Goal: Task Accomplishment & Management: Use online tool/utility

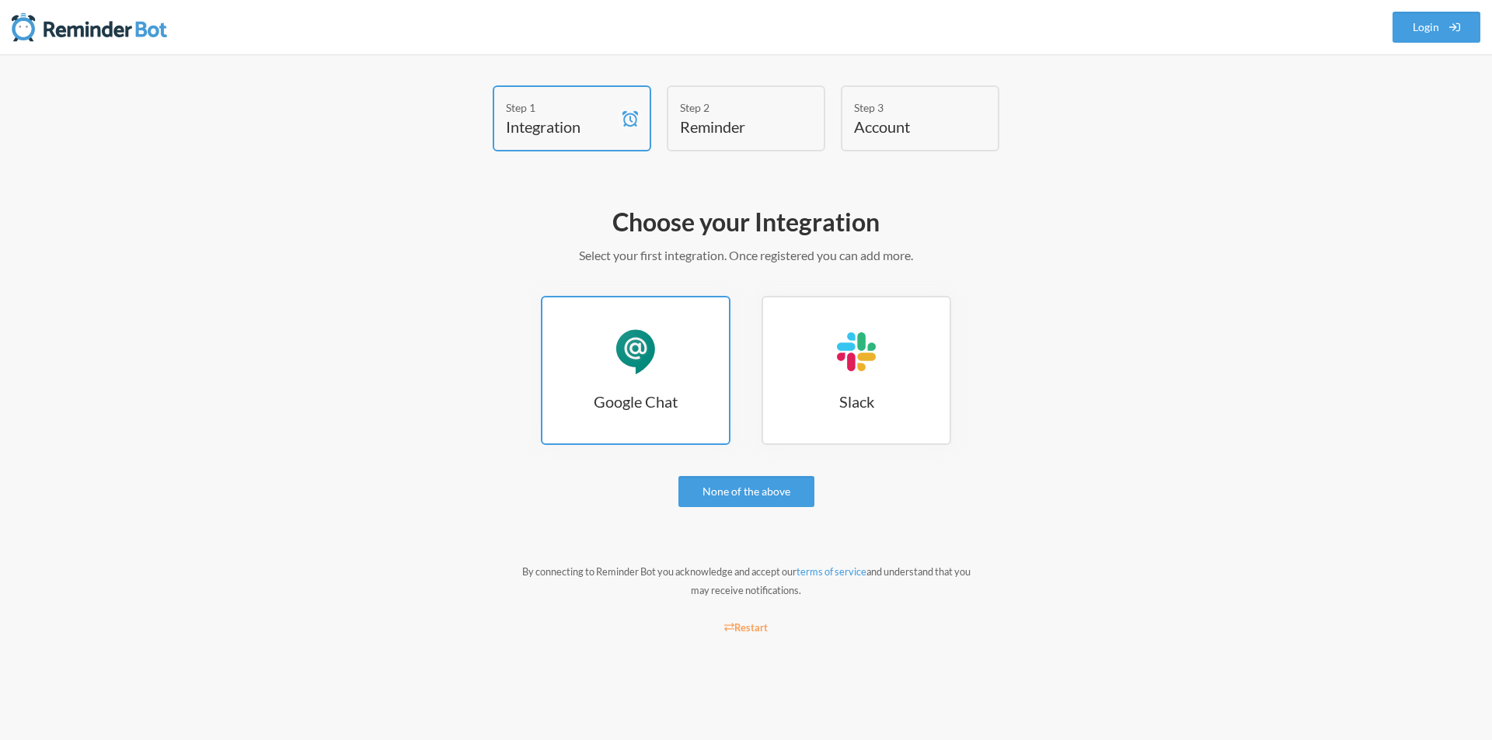
click at [631, 350] on div "Google Chat" at bounding box center [635, 352] width 47 height 47
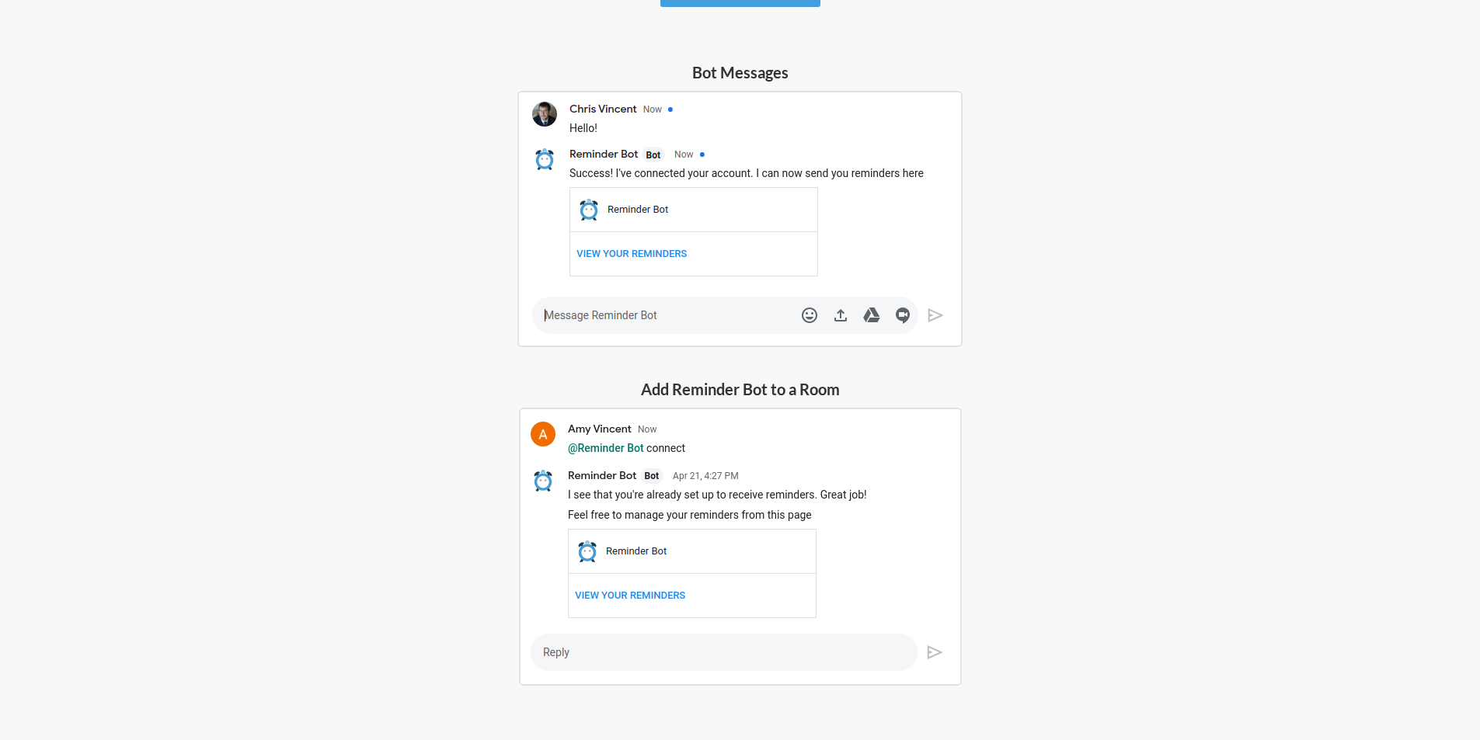
scroll to position [359, 0]
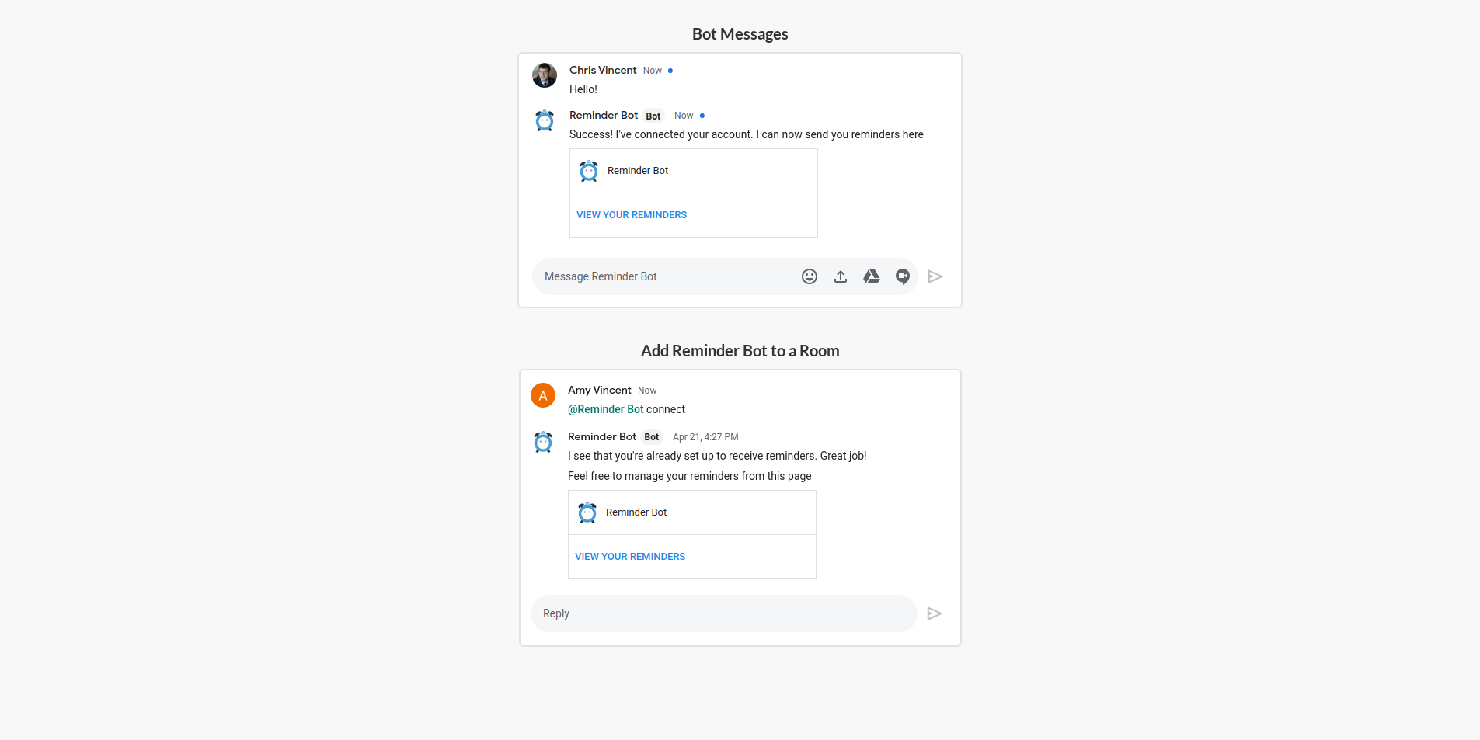
click at [630, 613] on img at bounding box center [740, 508] width 443 height 278
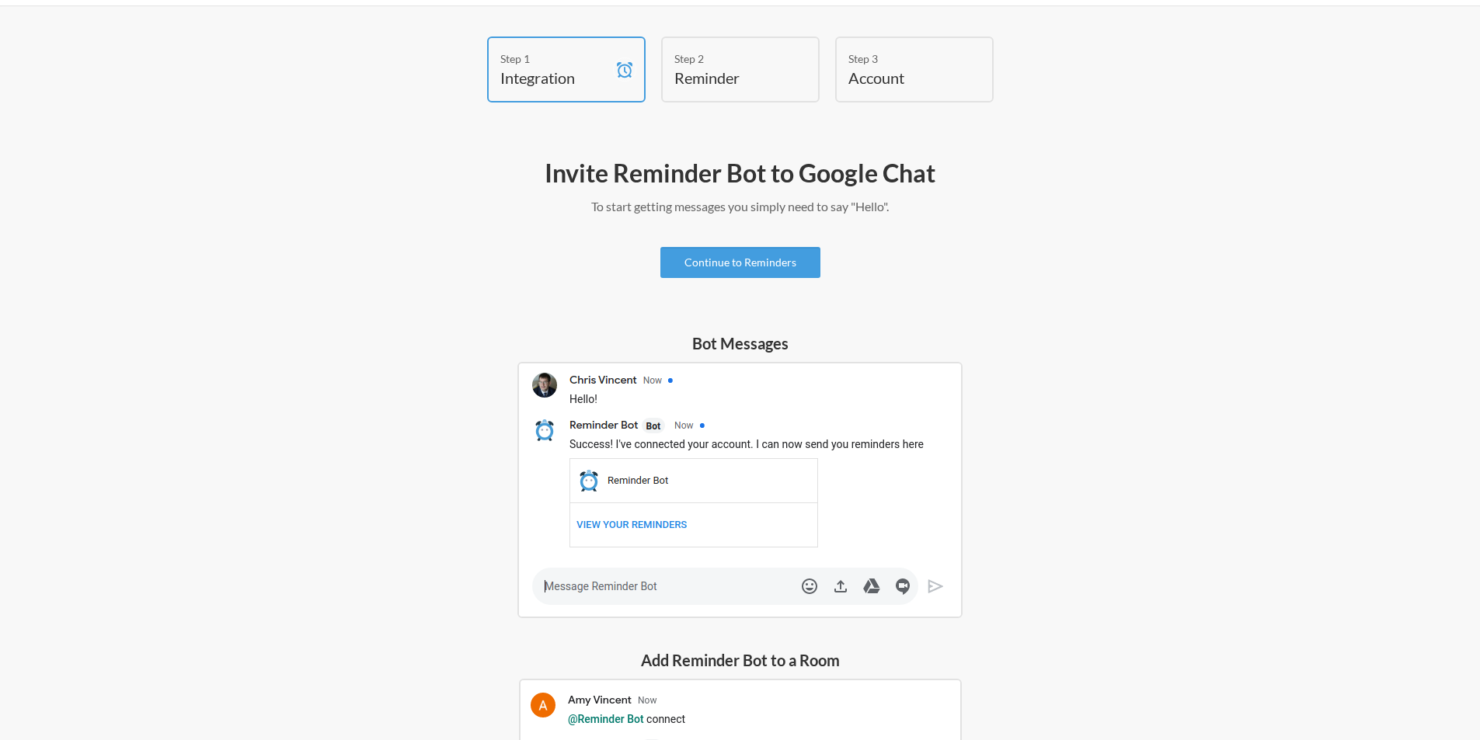
scroll to position [48, 0]
click at [732, 267] on link "Continue to Reminders" at bounding box center [740, 263] width 160 height 31
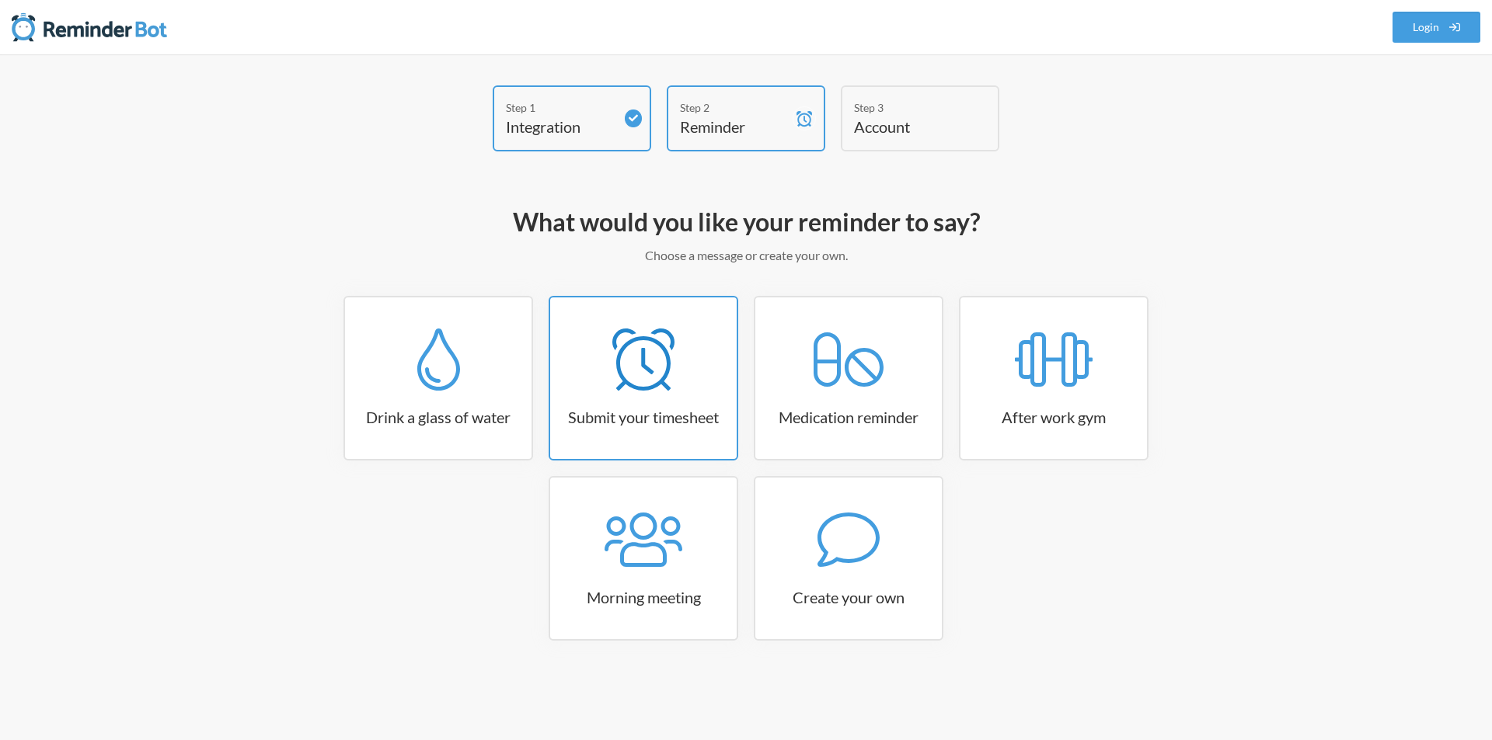
click at [632, 350] on icon at bounding box center [643, 360] width 62 height 62
select select "15:30:00"
select select "true"
select select "16:30:00"
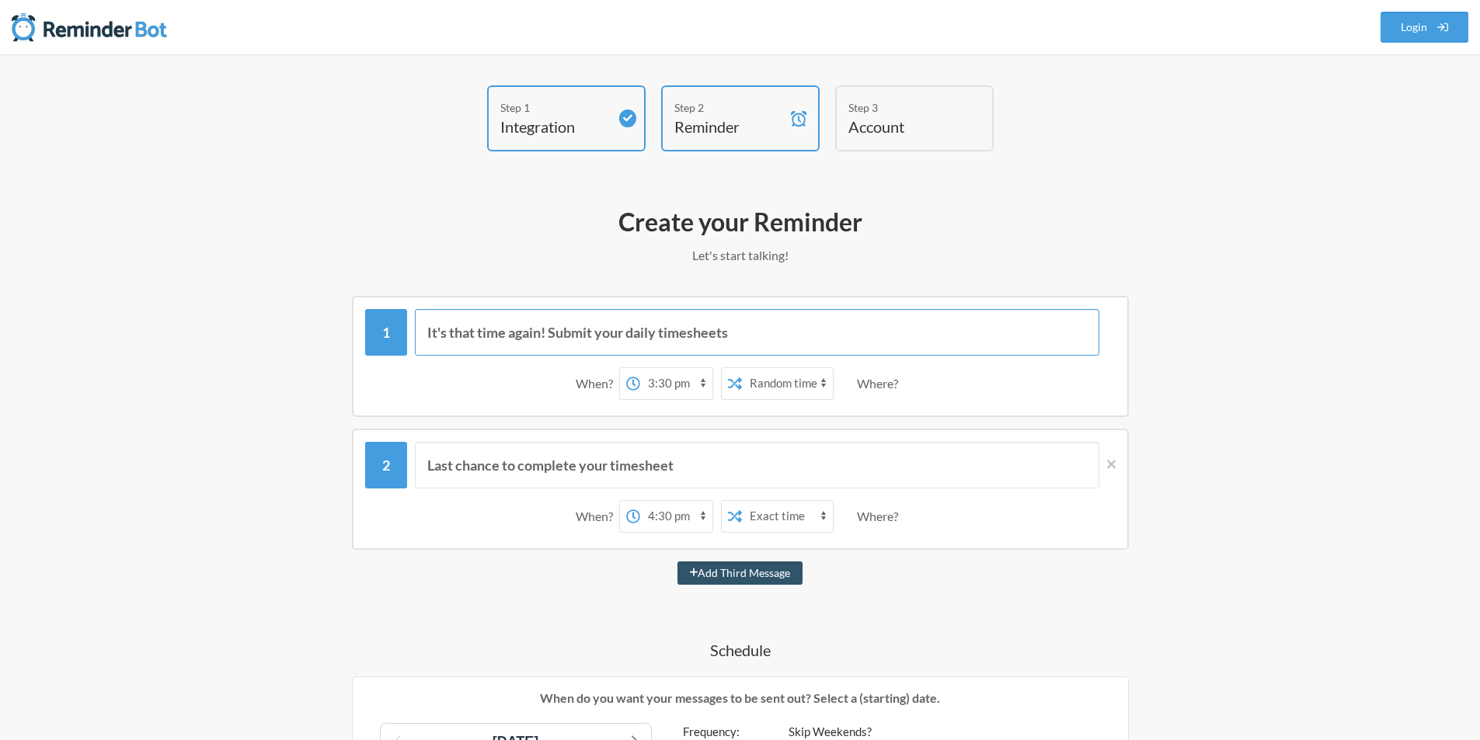
click at [786, 332] on input "It's that time again! Submit your daily timesheets" at bounding box center [757, 332] width 685 height 47
drag, startPoint x: 517, startPoint y: 319, endPoint x: 376, endPoint y: 315, distance: 140.7
click at [376, 315] on div "It's that time again! Submit your daily timesheets" at bounding box center [740, 332] width 751 height 47
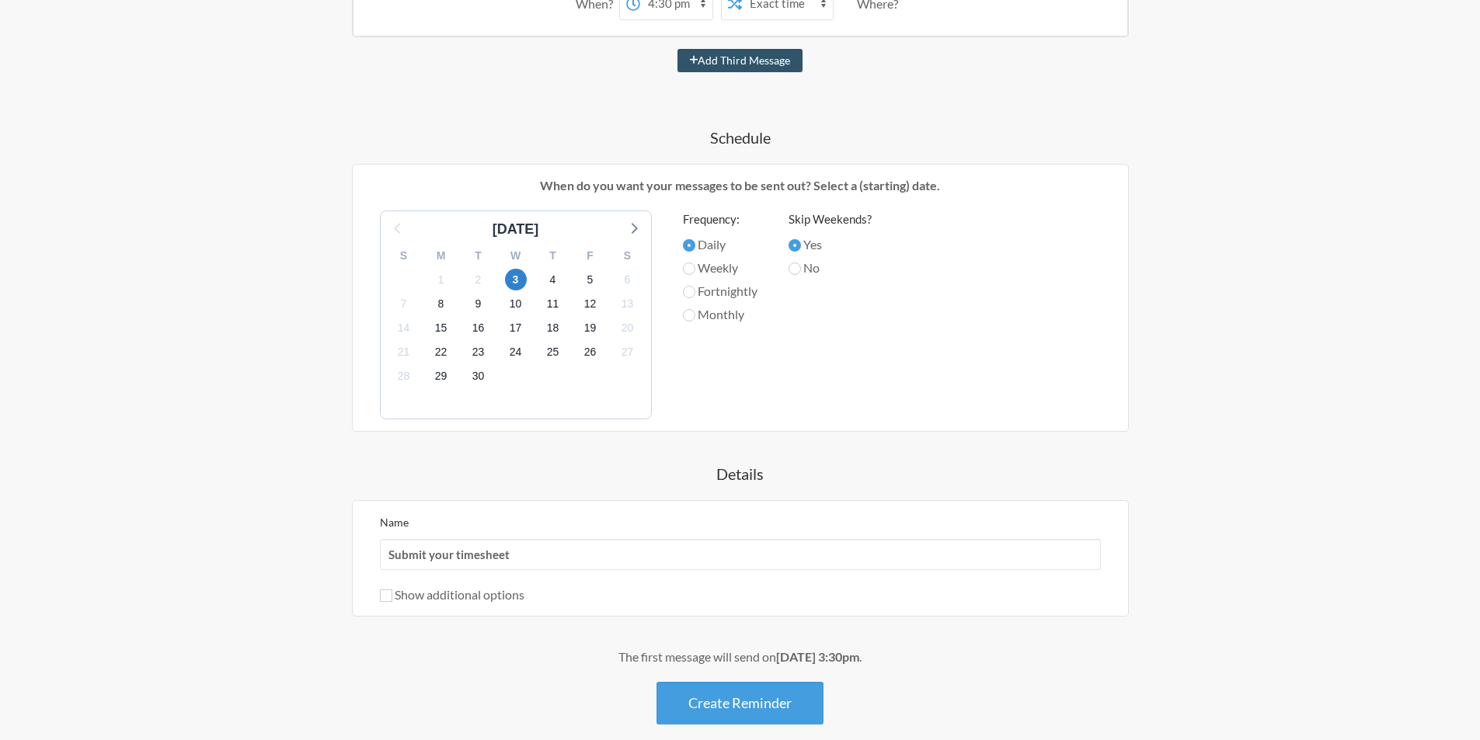
scroll to position [591, 0]
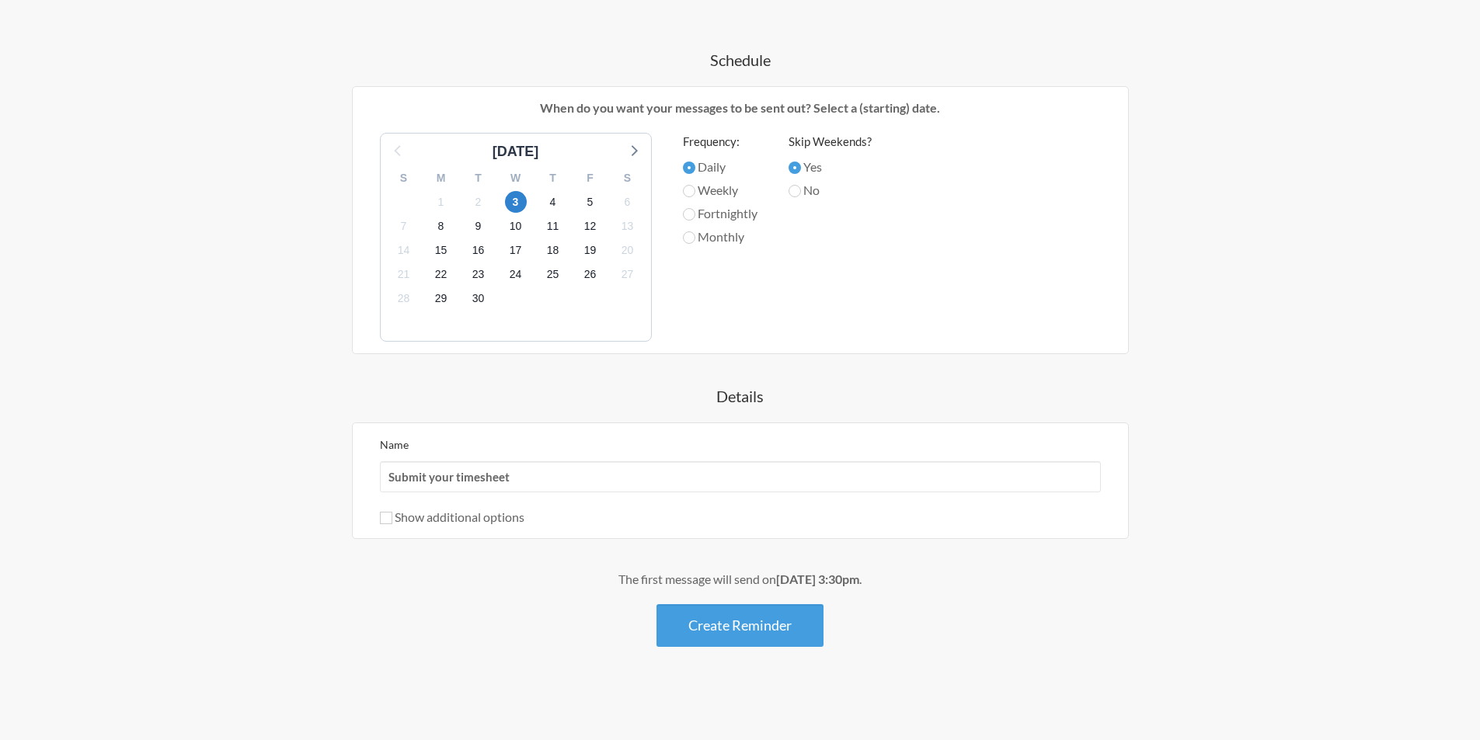
drag, startPoint x: 1336, startPoint y: 423, endPoint x: 723, endPoint y: 384, distance: 615.1
click at [1336, 423] on div "Step 1 Integration Step 2 Reminder Step 3 Account What would you like your remi…" at bounding box center [740, 102] width 1480 height 1277
click at [1199, 248] on div "Create your Reminder Let's start talking! Messages are not sending from this de…" at bounding box center [740, 159] width 932 height 1102
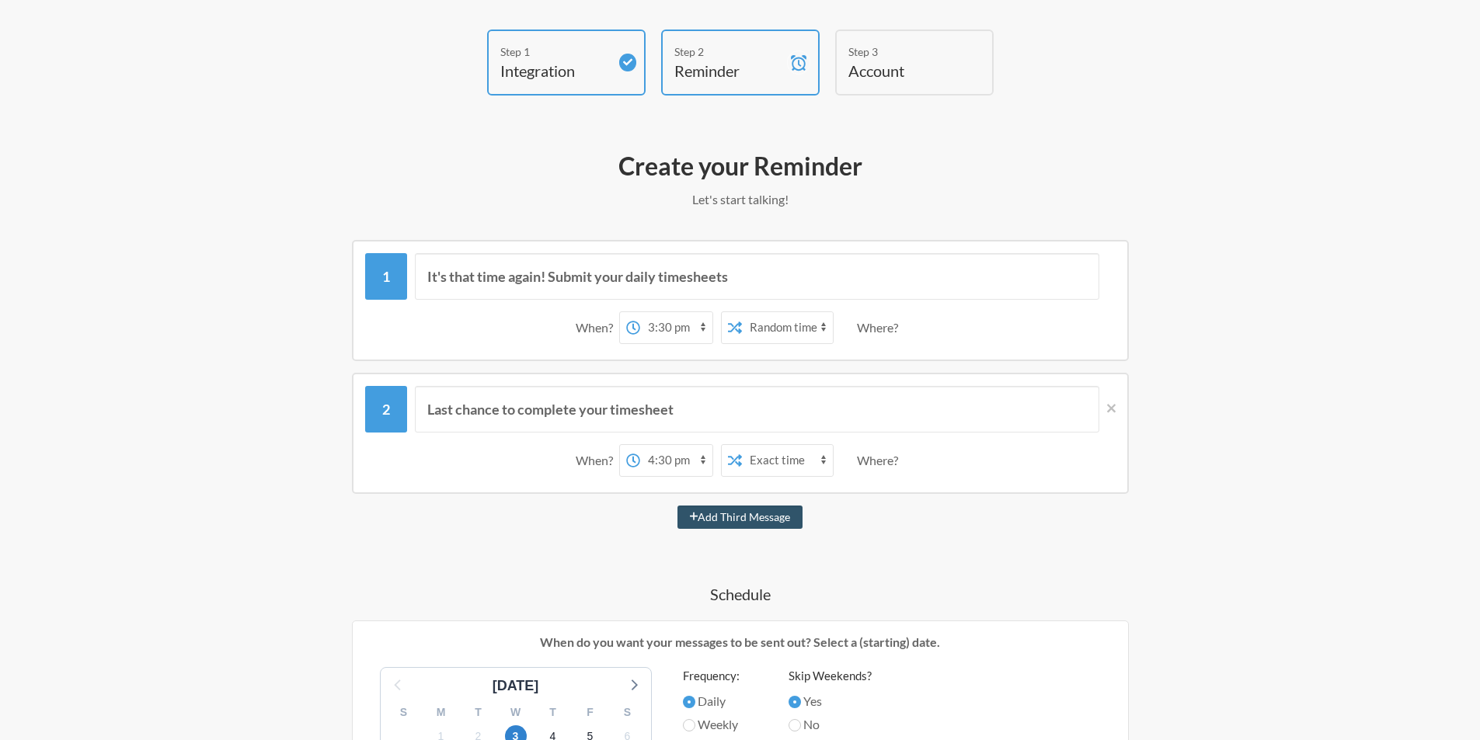
scroll to position [0, 0]
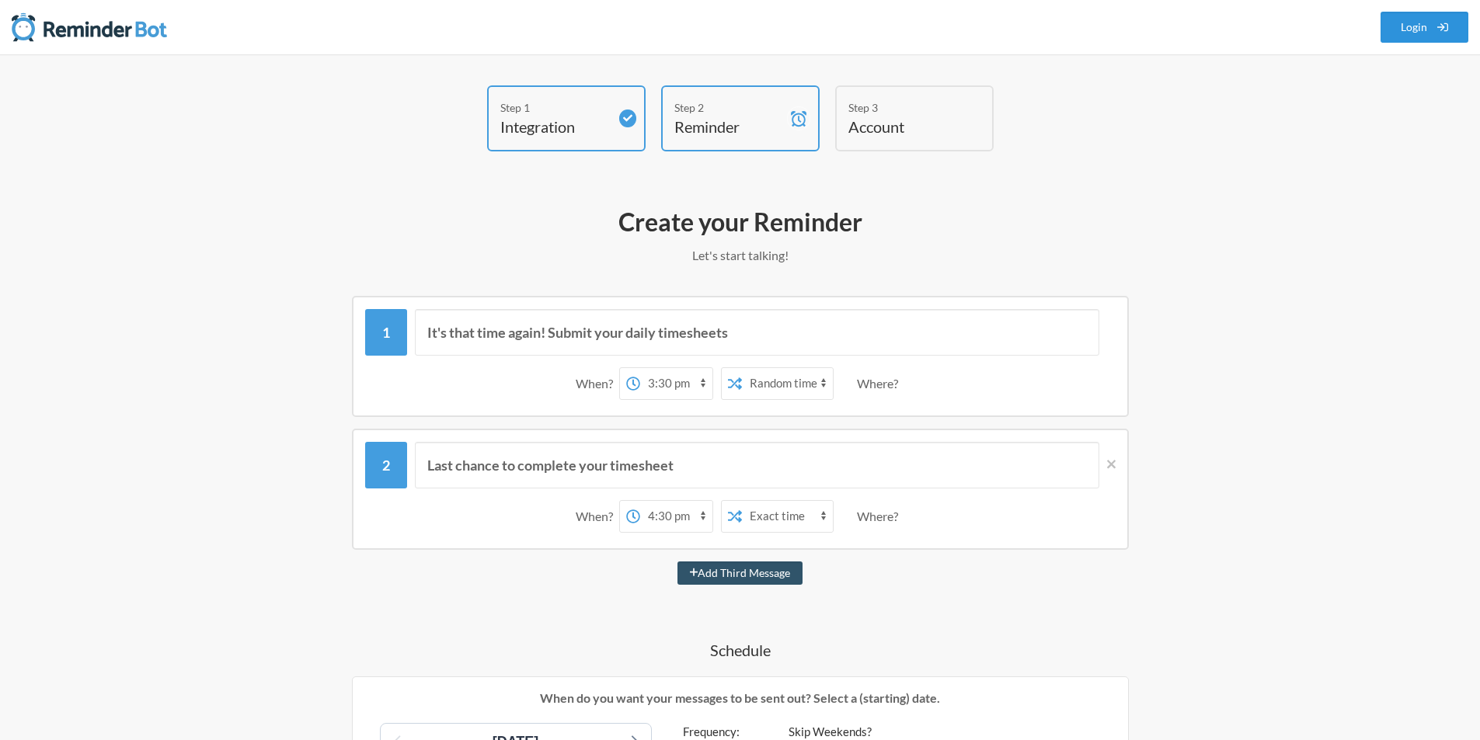
click at [1398, 25] on link "Login" at bounding box center [1425, 27] width 89 height 31
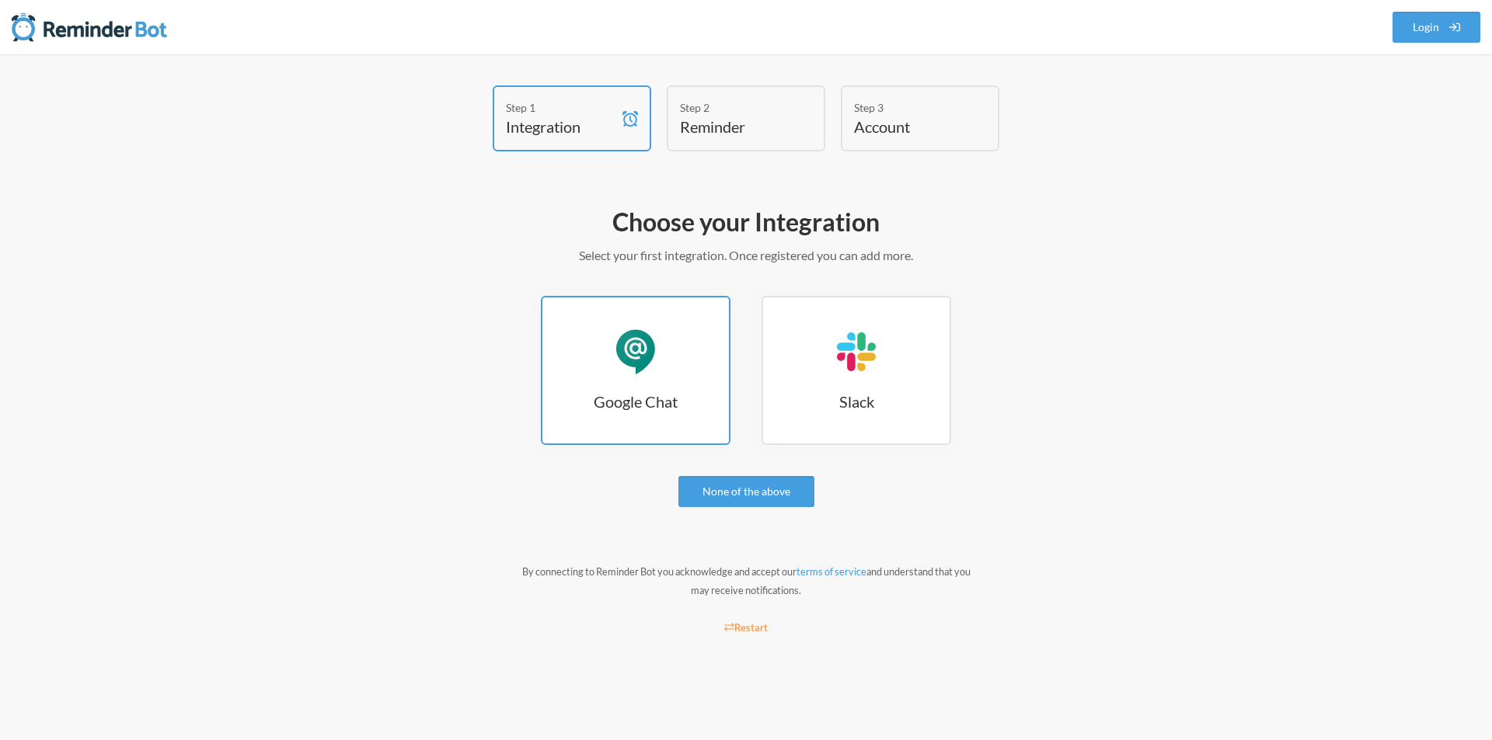
click at [606, 357] on link "Google Chat Google Chat" at bounding box center [636, 370] width 190 height 149
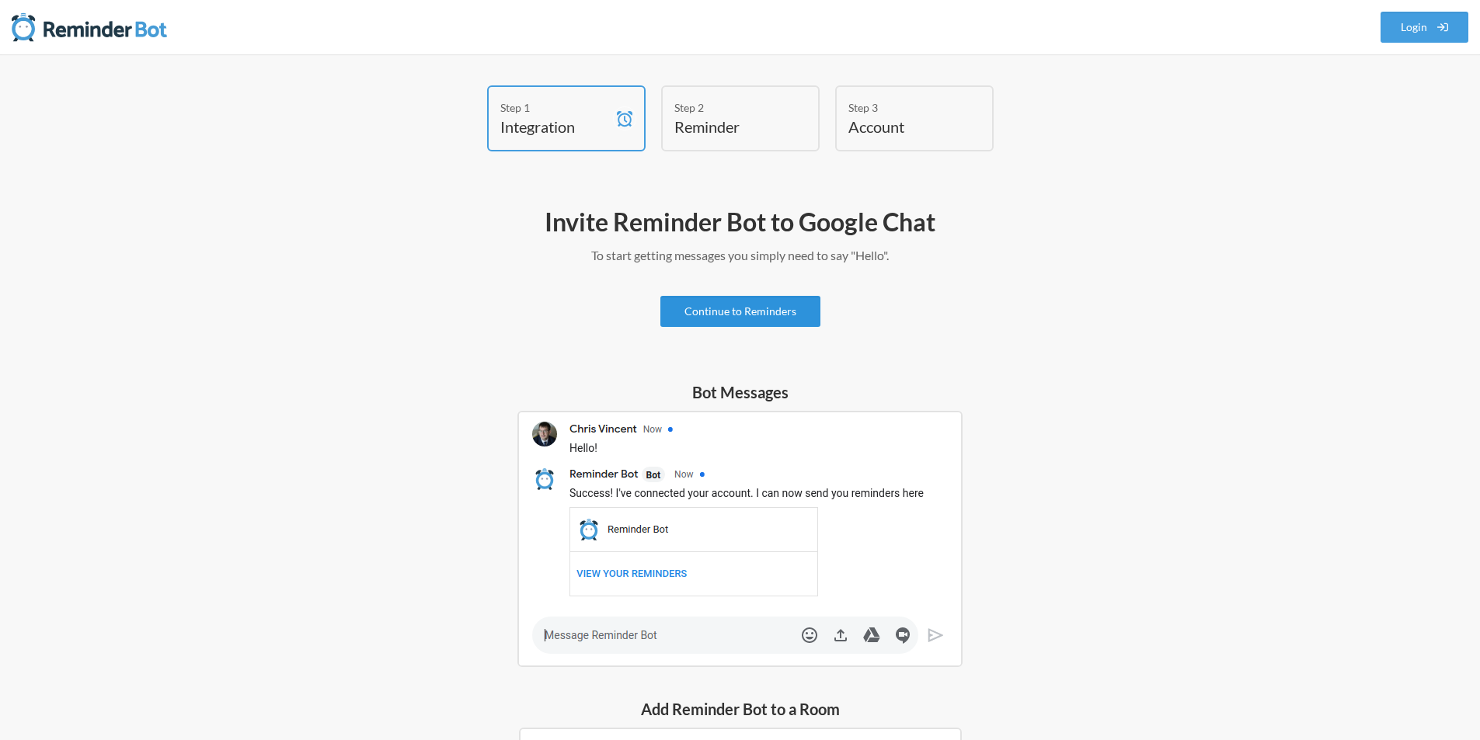
click at [736, 308] on link "Continue to Reminders" at bounding box center [740, 311] width 160 height 31
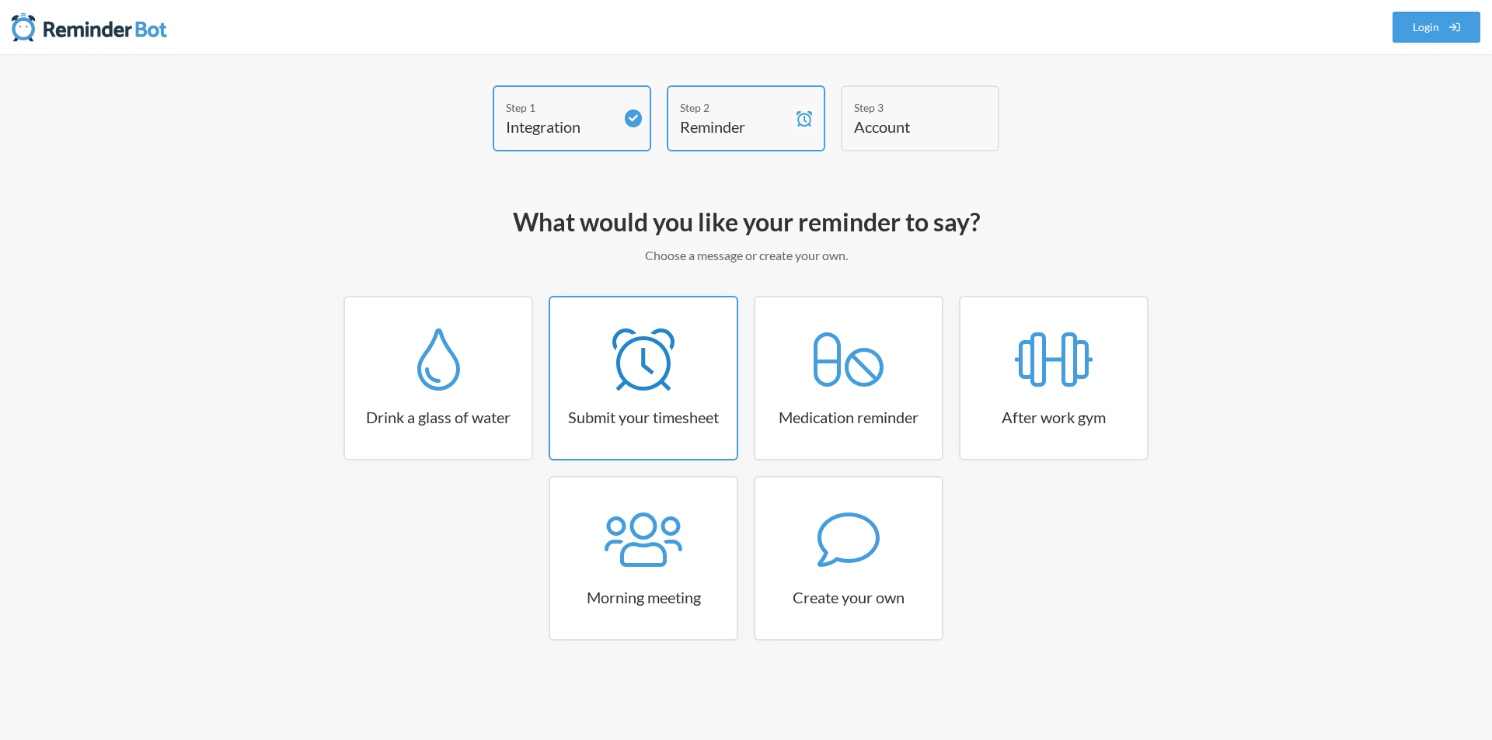
click at [650, 382] on icon at bounding box center [643, 360] width 62 height 62
select select "15:30:00"
select select "true"
select select "16:30:00"
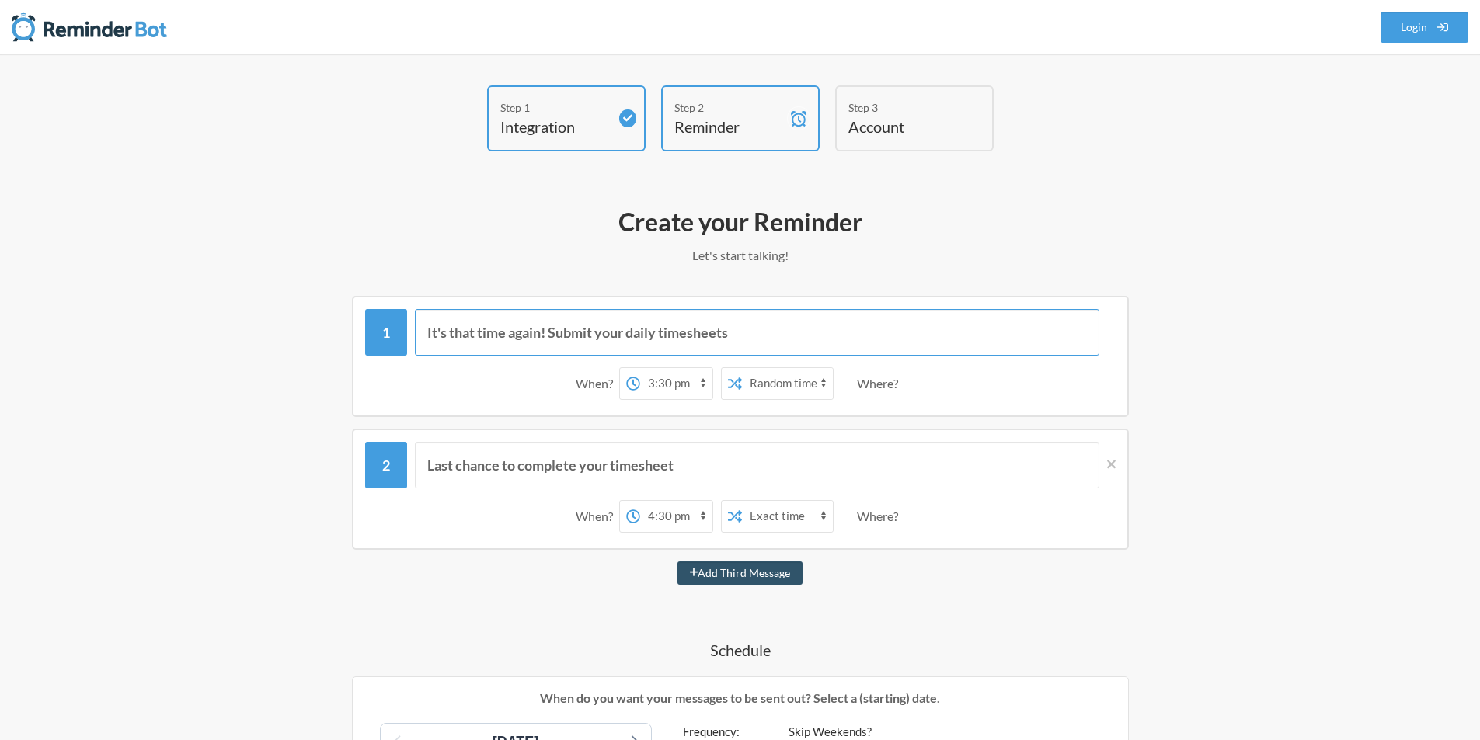
click at [871, 339] on input "It's that time again! Submit your daily timesheets" at bounding box center [757, 332] width 685 height 47
click at [1109, 461] on icon at bounding box center [1111, 465] width 9 height 14
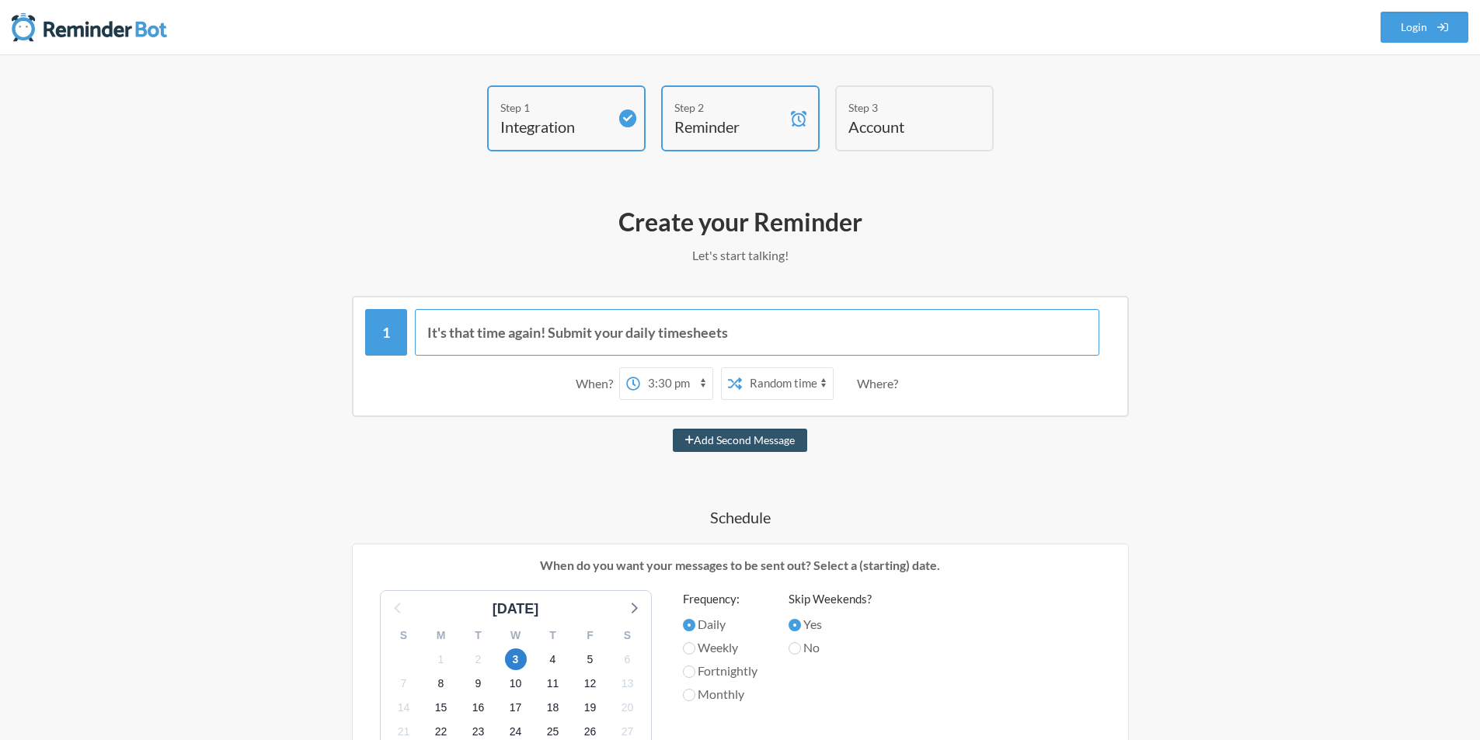
click at [768, 325] on input "It's that time again! Submit your daily timesheets" at bounding box center [757, 332] width 685 height 47
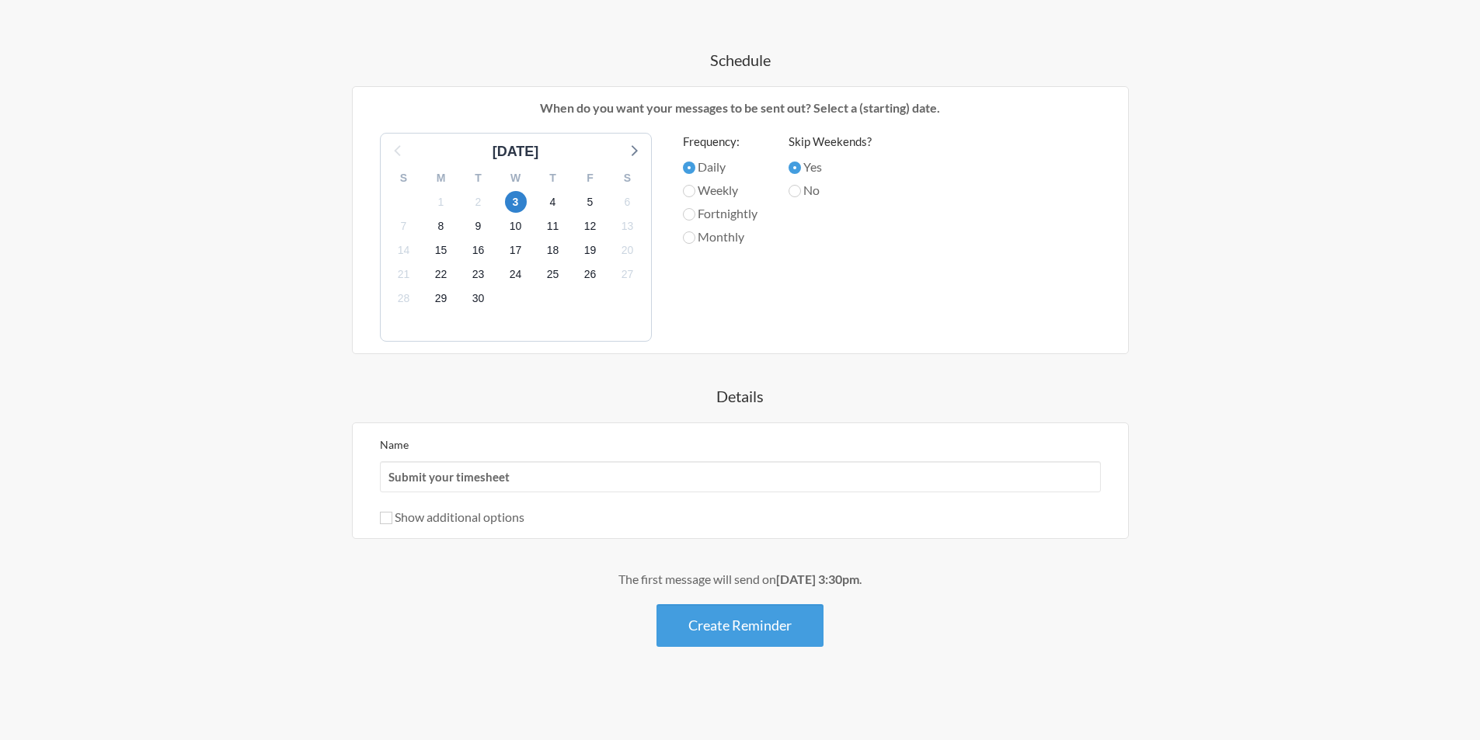
scroll to position [69, 0]
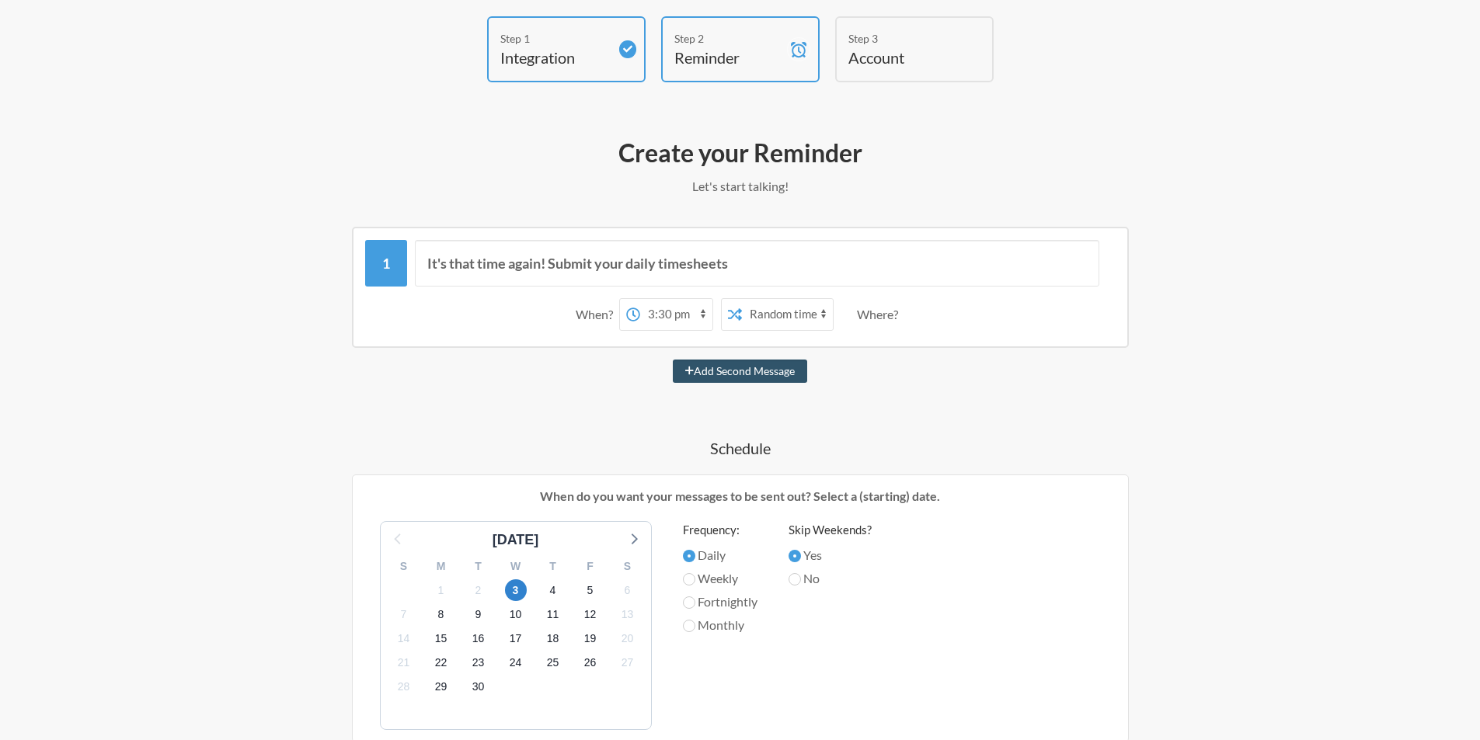
click at [692, 313] on select "12:00 am 12:15 am 12:30 am 12:45 am 1:00 am 1:15 am 1:30 am 1:45 am 2:00 am 2:1…" at bounding box center [676, 314] width 72 height 31
select select "17:00:00"
click at [640, 299] on select "12:00 am 12:15 am 12:30 am 12:45 am 1:00 am 1:15 am 1:30 am 1:45 am 2:00 am 2:1…" at bounding box center [676, 314] width 72 height 31
click at [815, 313] on select "Exact time Random time" at bounding box center [787, 314] width 91 height 31
select select "false"
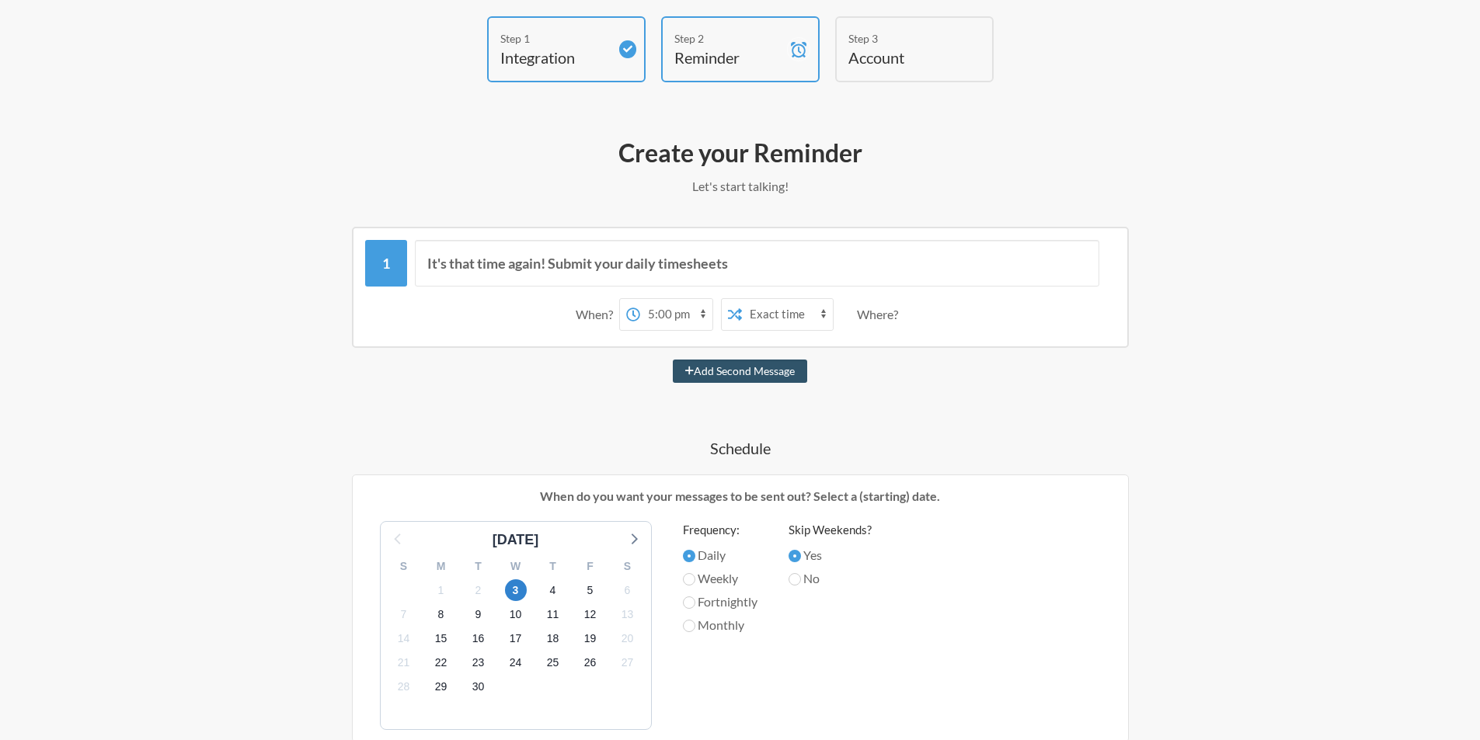
click at [742, 299] on select "Exact time Random time" at bounding box center [787, 314] width 91 height 31
click at [896, 318] on div "Where?" at bounding box center [880, 314] width 47 height 33
drag, startPoint x: 887, startPoint y: 466, endPoint x: 876, endPoint y: 438, distance: 30.0
click at [884, 465] on div "It's that time again! Submit your daily timesheets When? 12:00 am 12:15 am 12:3…" at bounding box center [740, 631] width 901 height 809
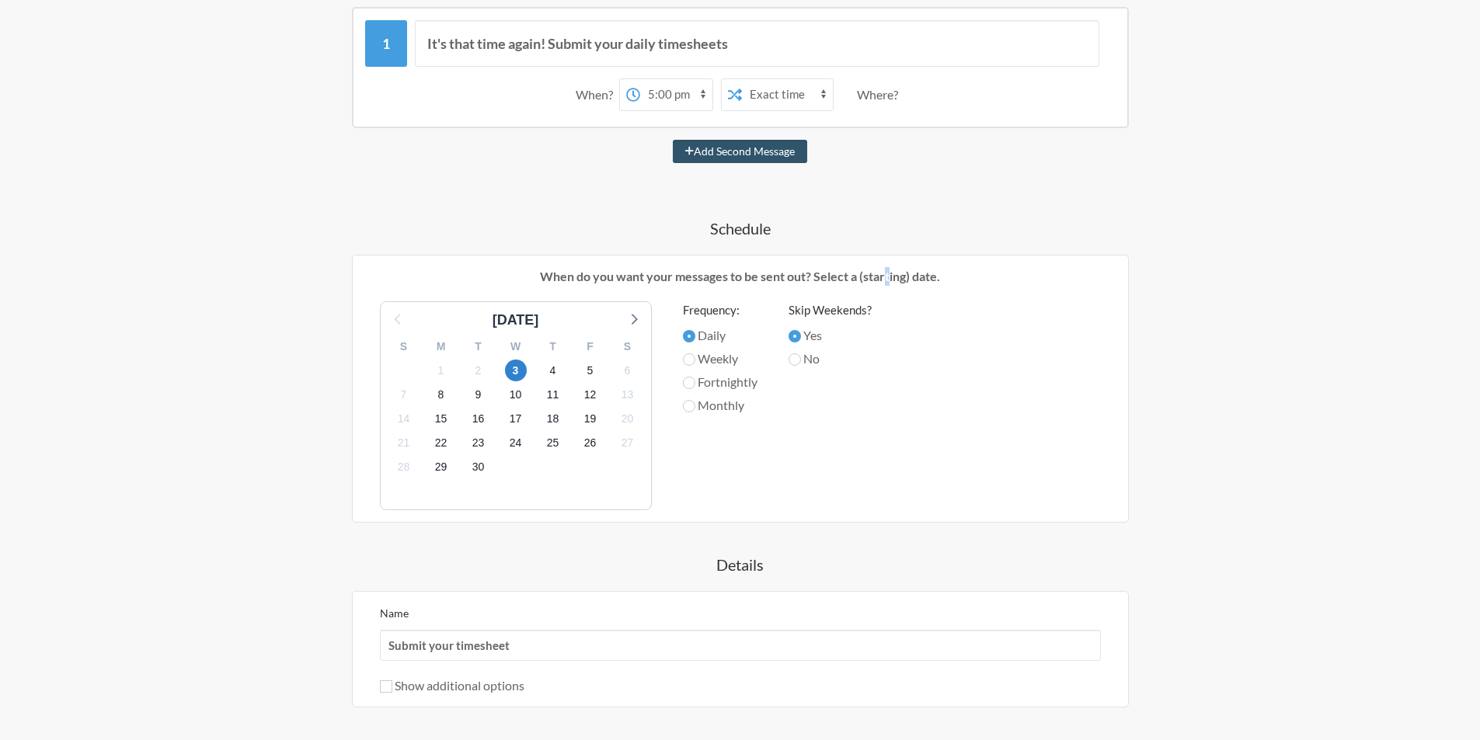
scroll to position [458, 0]
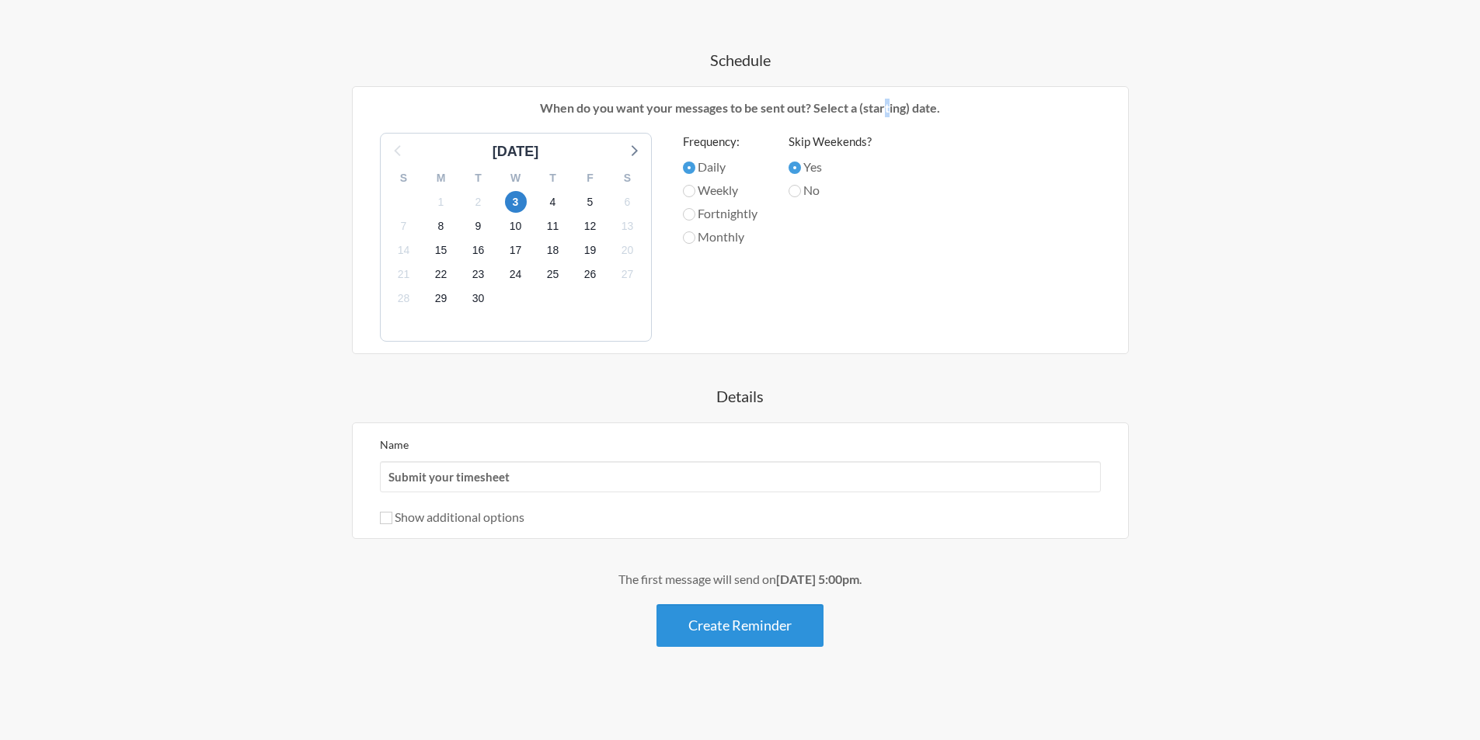
click at [740, 632] on button "Create Reminder" at bounding box center [740, 625] width 167 height 43
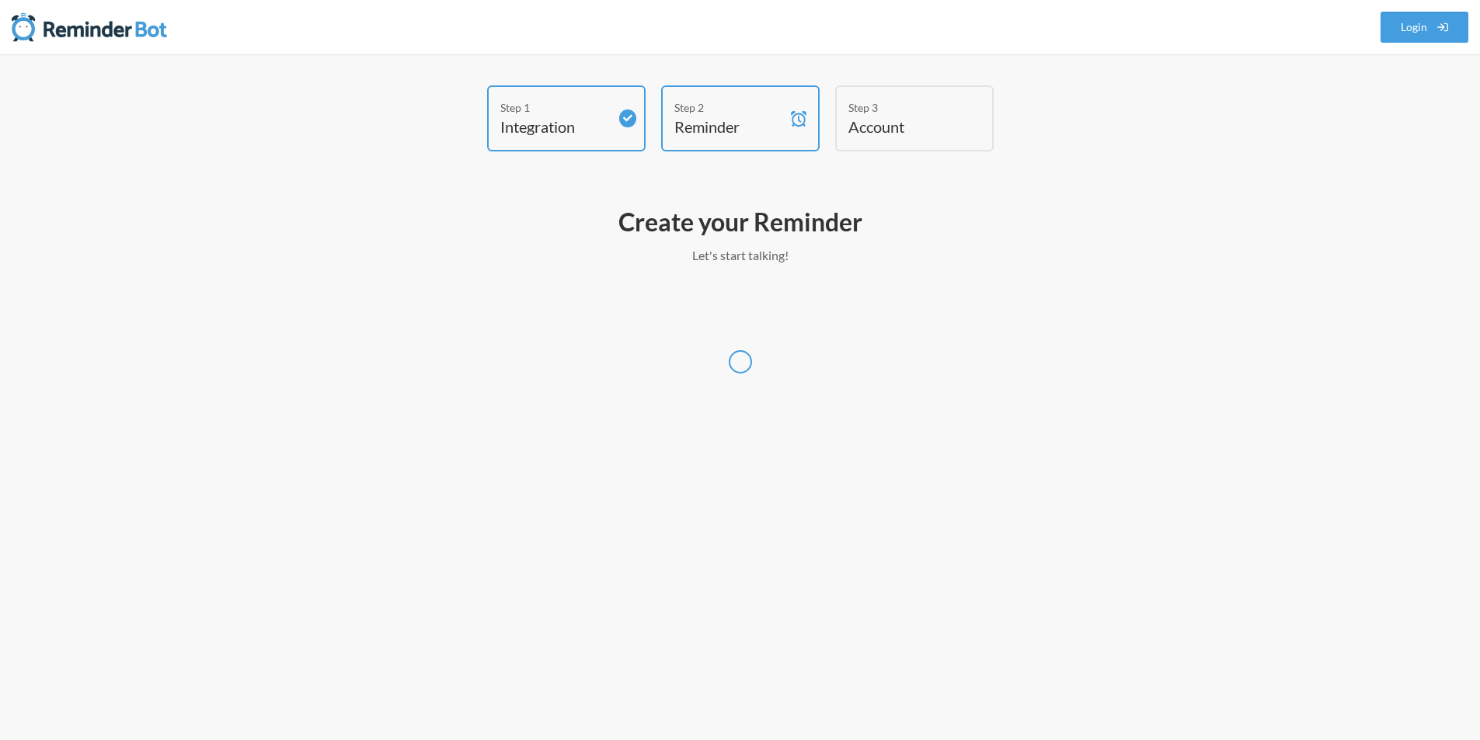
scroll to position [0, 0]
select select "[GEOGRAPHIC_DATA]/[GEOGRAPHIC_DATA]"
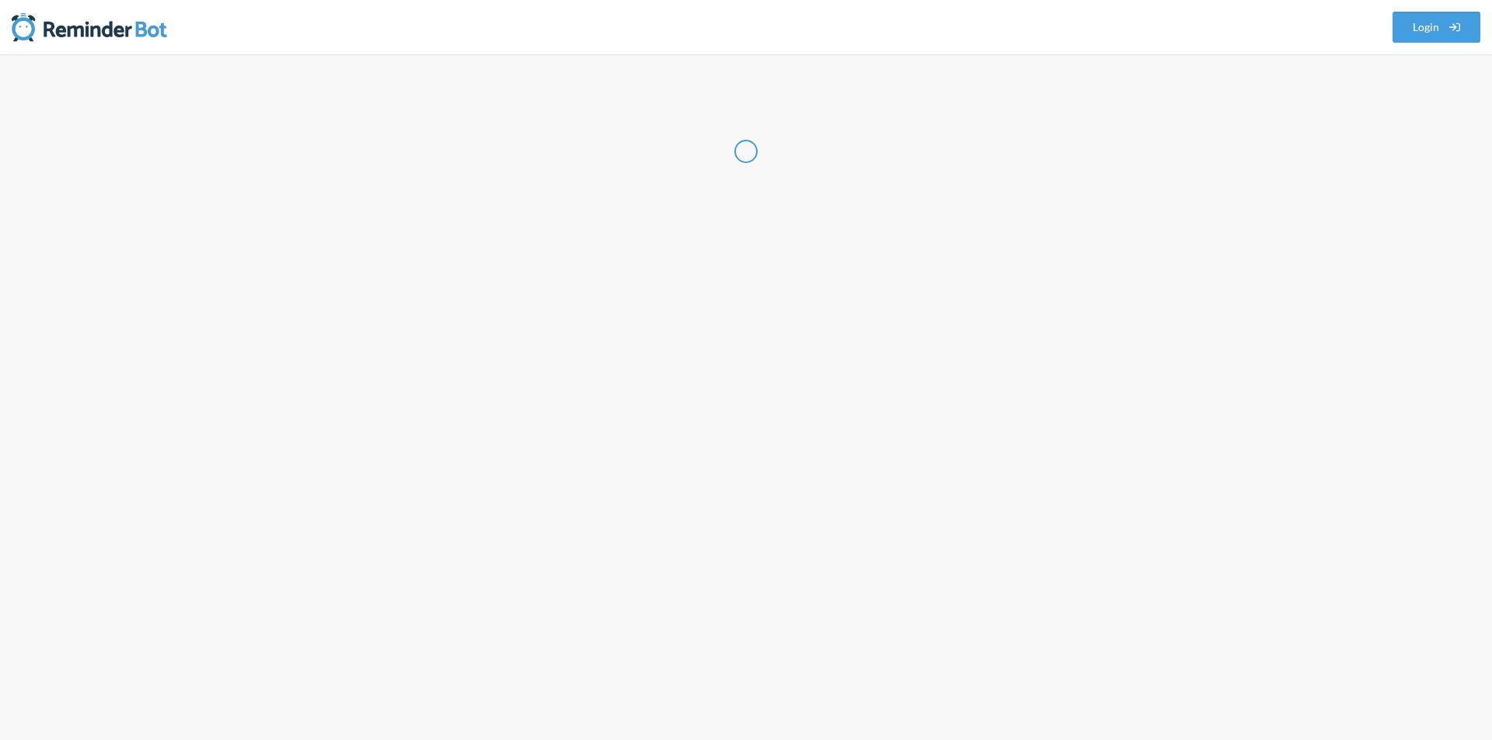
select select "SG"
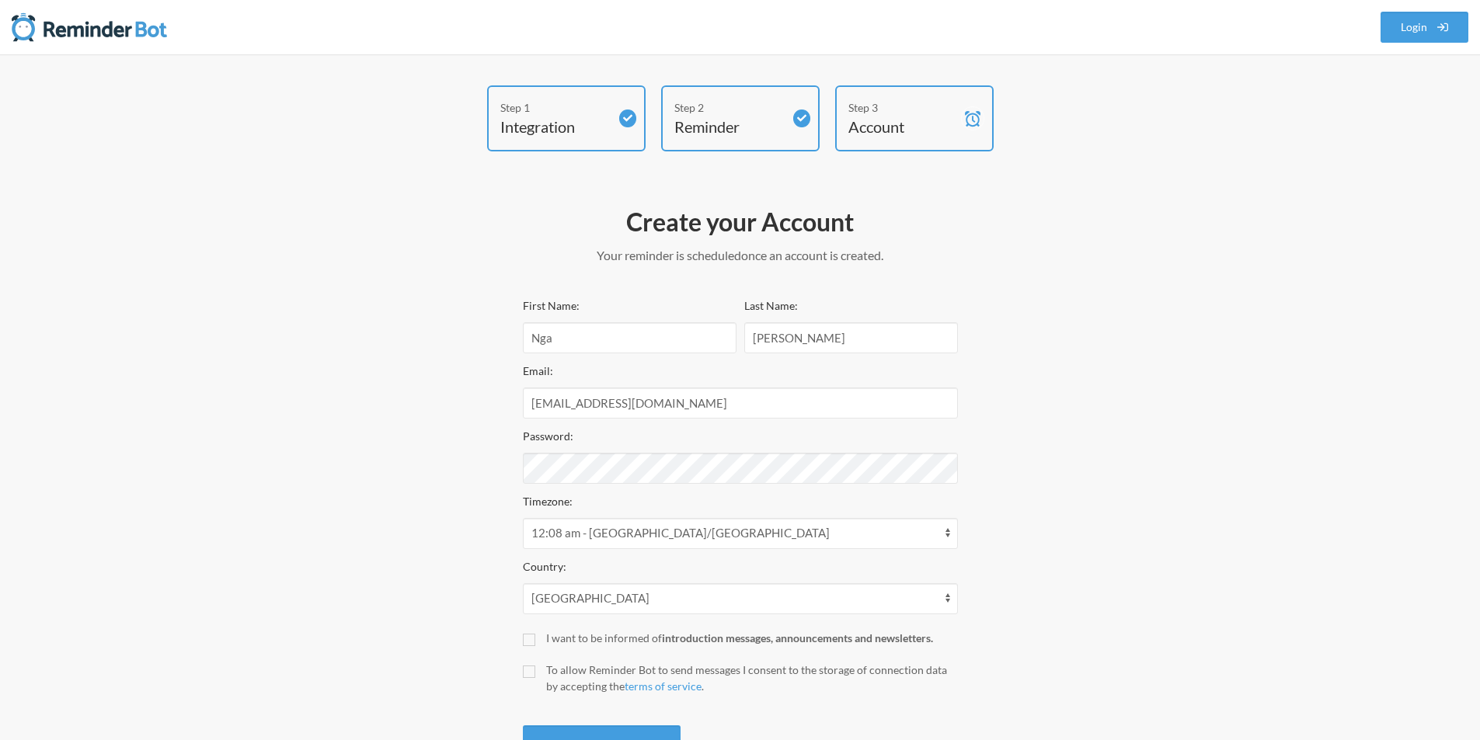
scroll to position [67, 0]
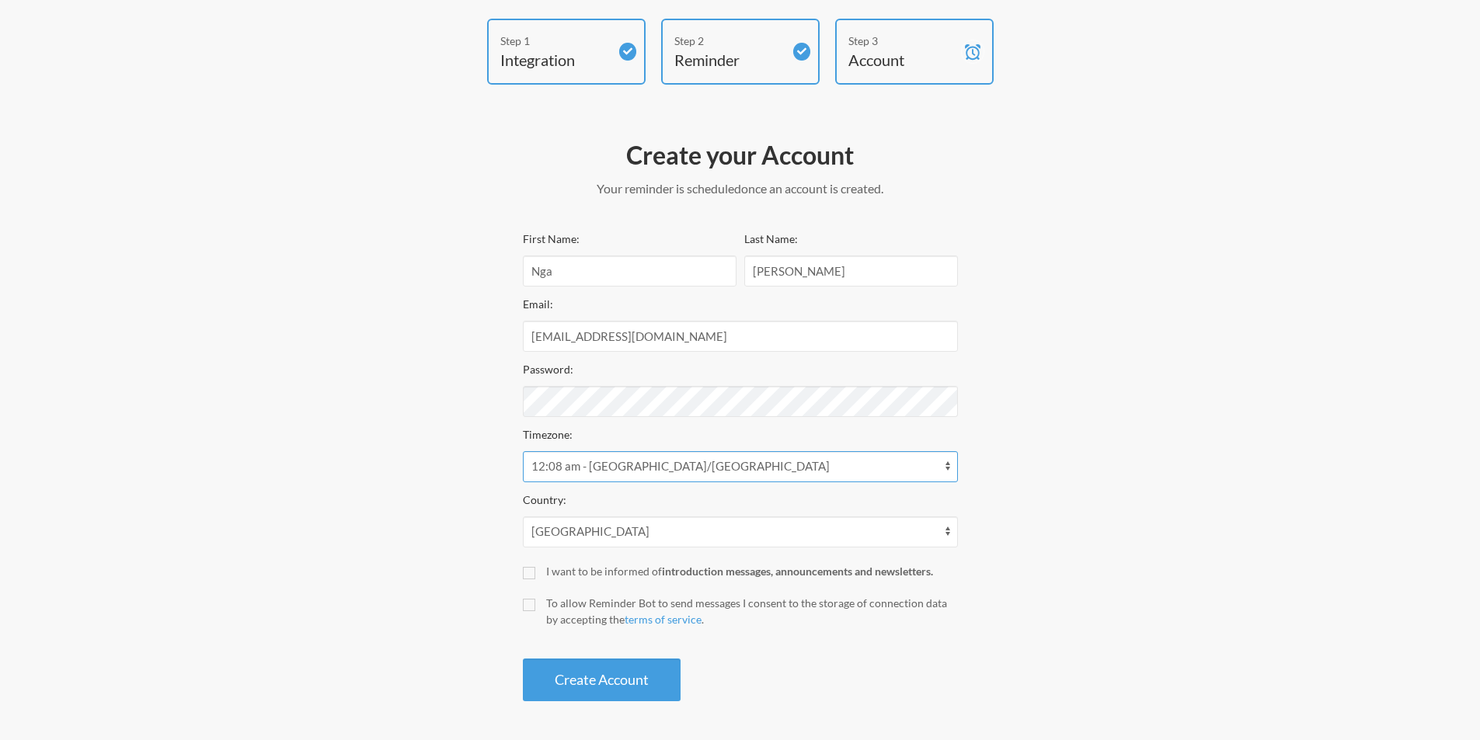
click at [671, 471] on select "12:08 am - [GEOGRAPHIC_DATA]/[GEOGRAPHIC_DATA] 12:08 am - [GEOGRAPHIC_DATA]/[GE…" at bounding box center [740, 466] width 435 height 31
click at [523, 451] on select "12:08 am - [GEOGRAPHIC_DATA]/[GEOGRAPHIC_DATA] 12:08 am - [GEOGRAPHIC_DATA]/[GE…" at bounding box center [740, 466] width 435 height 31
click at [812, 459] on select "12:08 am - [GEOGRAPHIC_DATA]/[GEOGRAPHIC_DATA] 12:08 am - [GEOGRAPHIC_DATA]/[GE…" at bounding box center [740, 466] width 435 height 31
select select "Asia/Ho_Chi_Minh"
click at [523, 451] on select "12:08 am - [GEOGRAPHIC_DATA]/[GEOGRAPHIC_DATA] 12:08 am - [GEOGRAPHIC_DATA]/[GE…" at bounding box center [740, 466] width 435 height 31
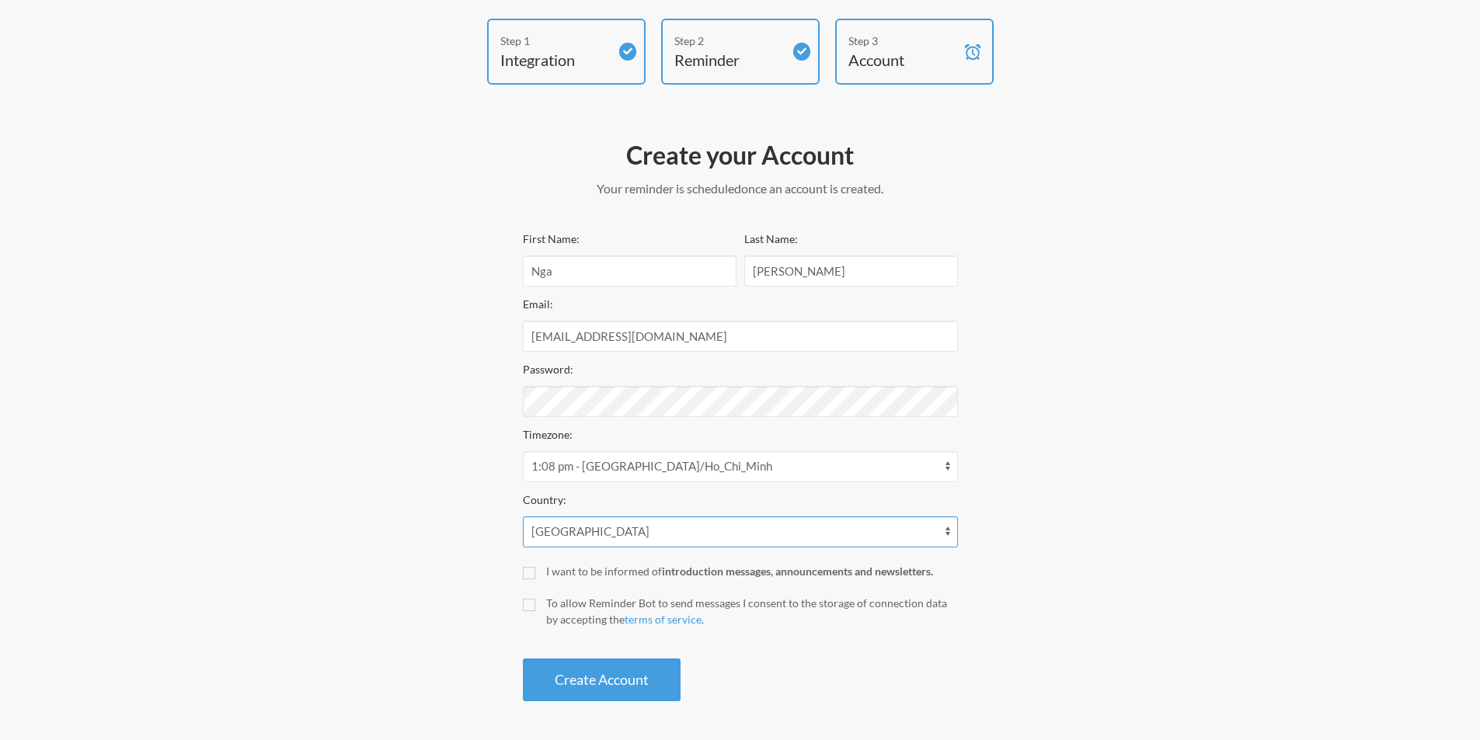
click at [594, 533] on select "[GEOGRAPHIC_DATA] [GEOGRAPHIC_DATA] [GEOGRAPHIC_DATA] [GEOGRAPHIC_DATA] [US_STA…" at bounding box center [740, 532] width 435 height 31
select select "VN"
click at [523, 517] on select "[GEOGRAPHIC_DATA] [GEOGRAPHIC_DATA] [GEOGRAPHIC_DATA] [GEOGRAPHIC_DATA] [US_STA…" at bounding box center [740, 532] width 435 height 31
click at [595, 663] on button "Create Account" at bounding box center [602, 680] width 158 height 43
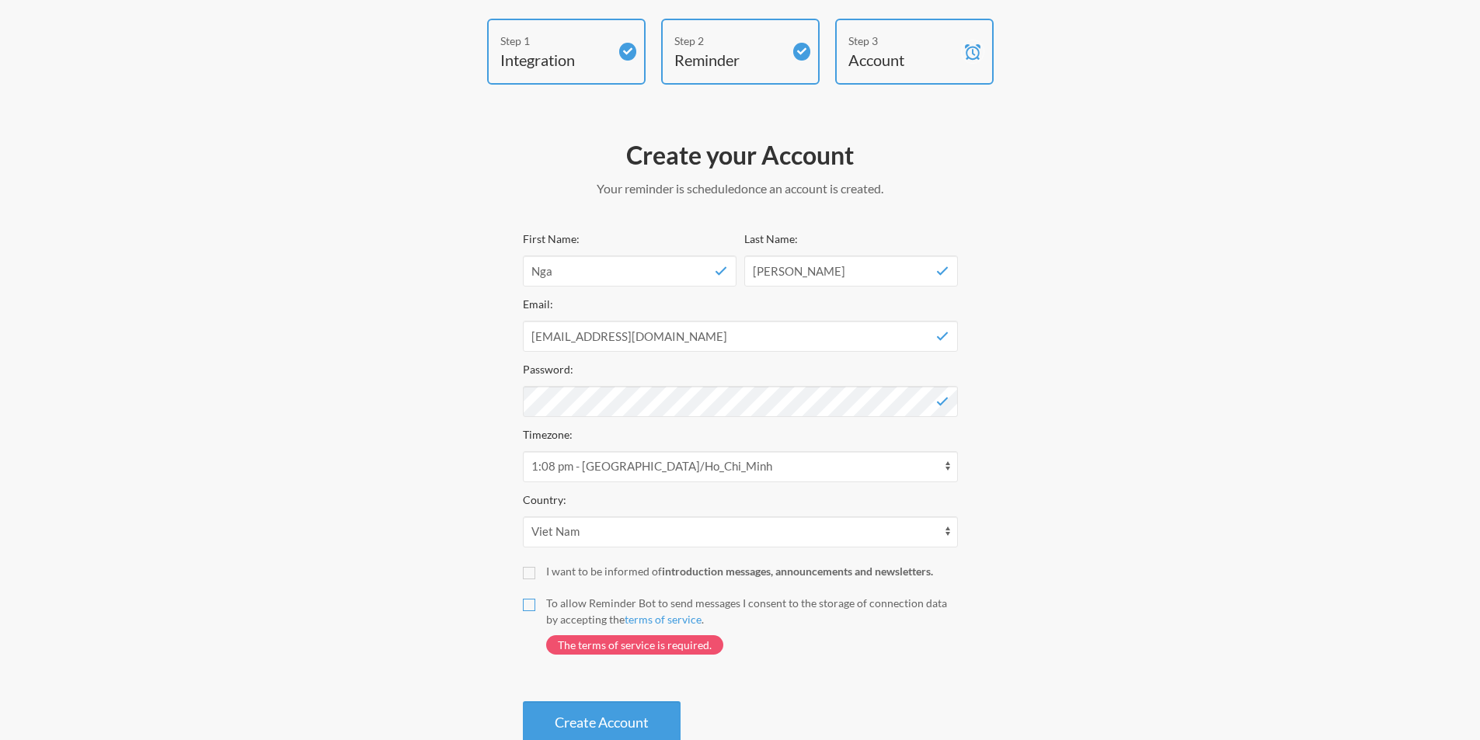
click at [528, 601] on input "To allow Reminder Bot to send messages I consent to the storage of connection d…" at bounding box center [529, 605] width 12 height 12
checkbox input "true"
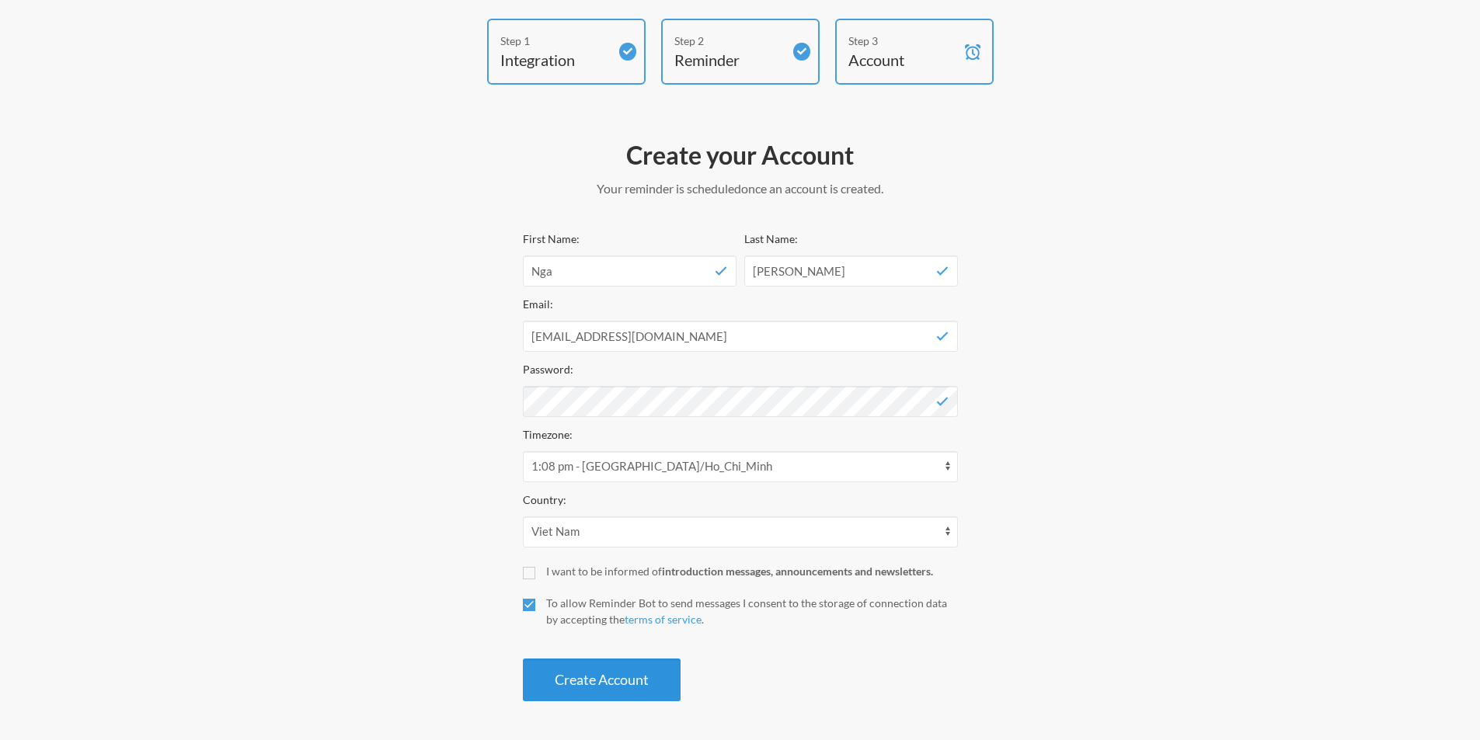
click at [591, 668] on button "Create Account" at bounding box center [602, 680] width 158 height 43
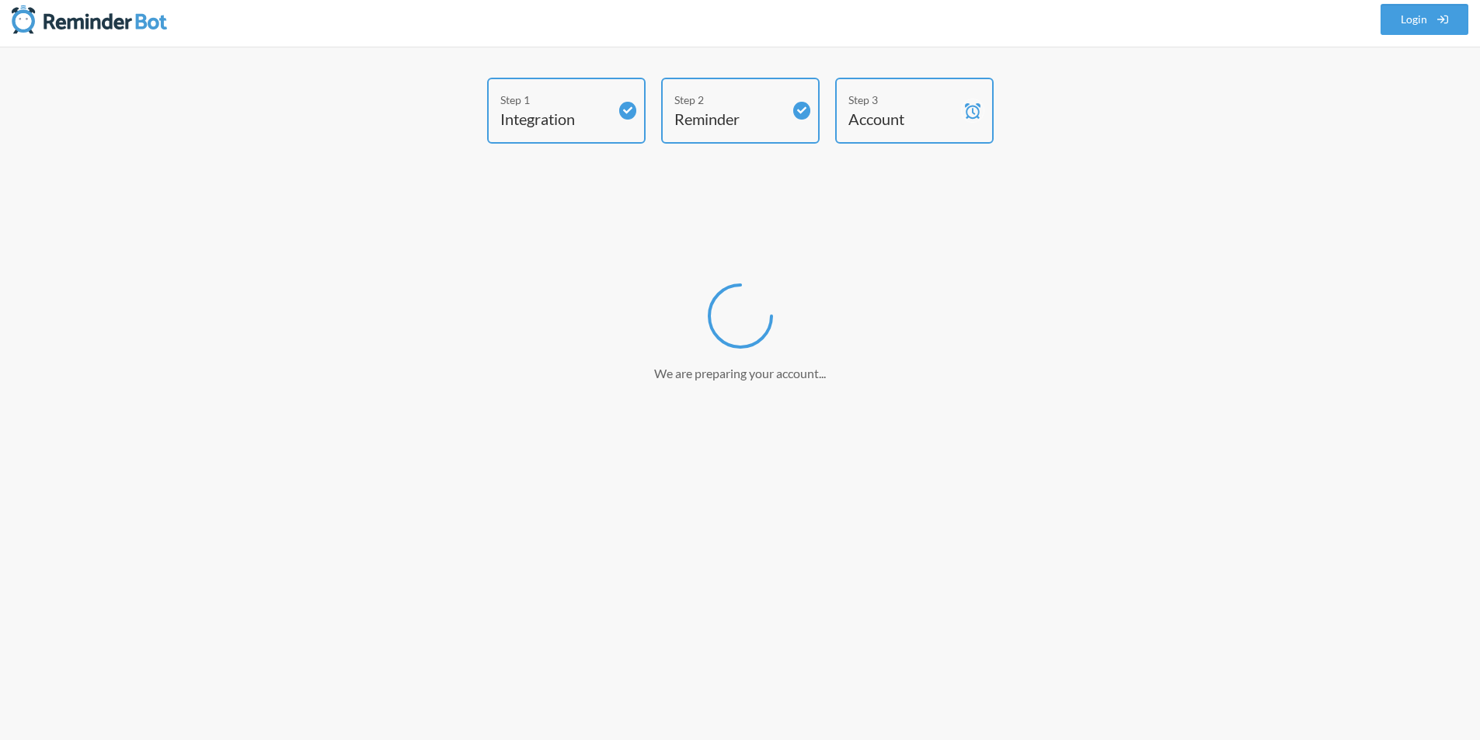
scroll to position [8, 0]
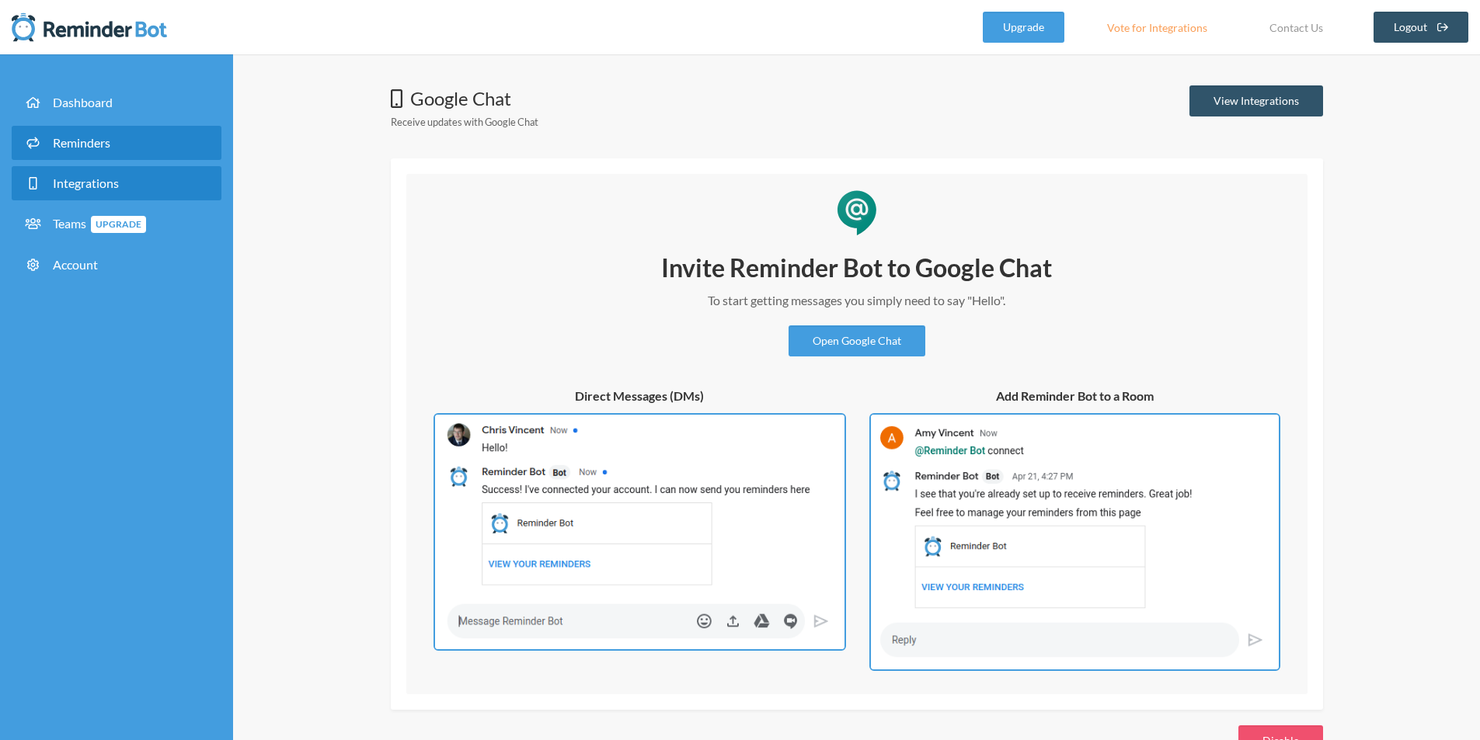
click at [99, 149] on span "Reminders" at bounding box center [81, 142] width 57 height 15
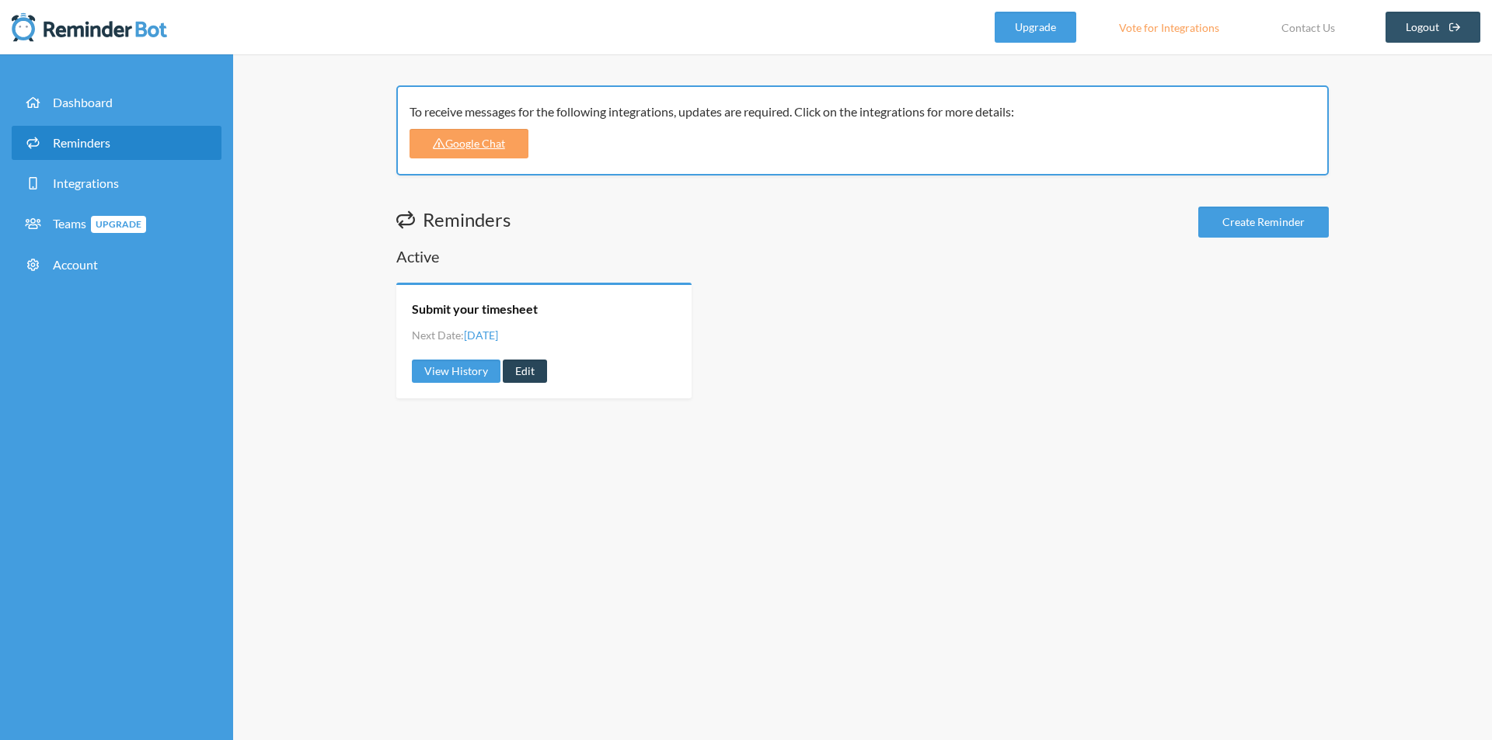
click at [535, 363] on link "Edit" at bounding box center [525, 371] width 44 height 23
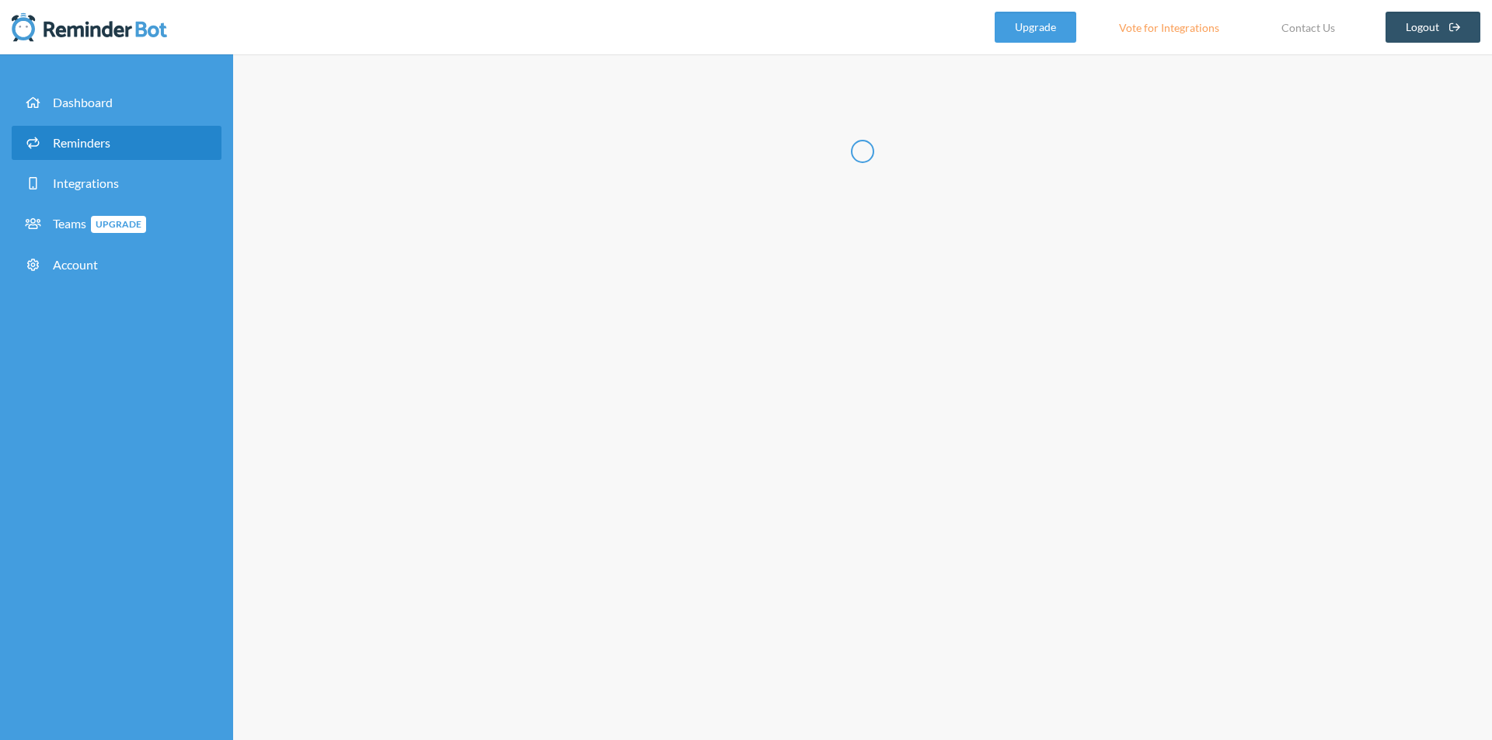
type input "Submit your timesheet"
select select "17:00:00"
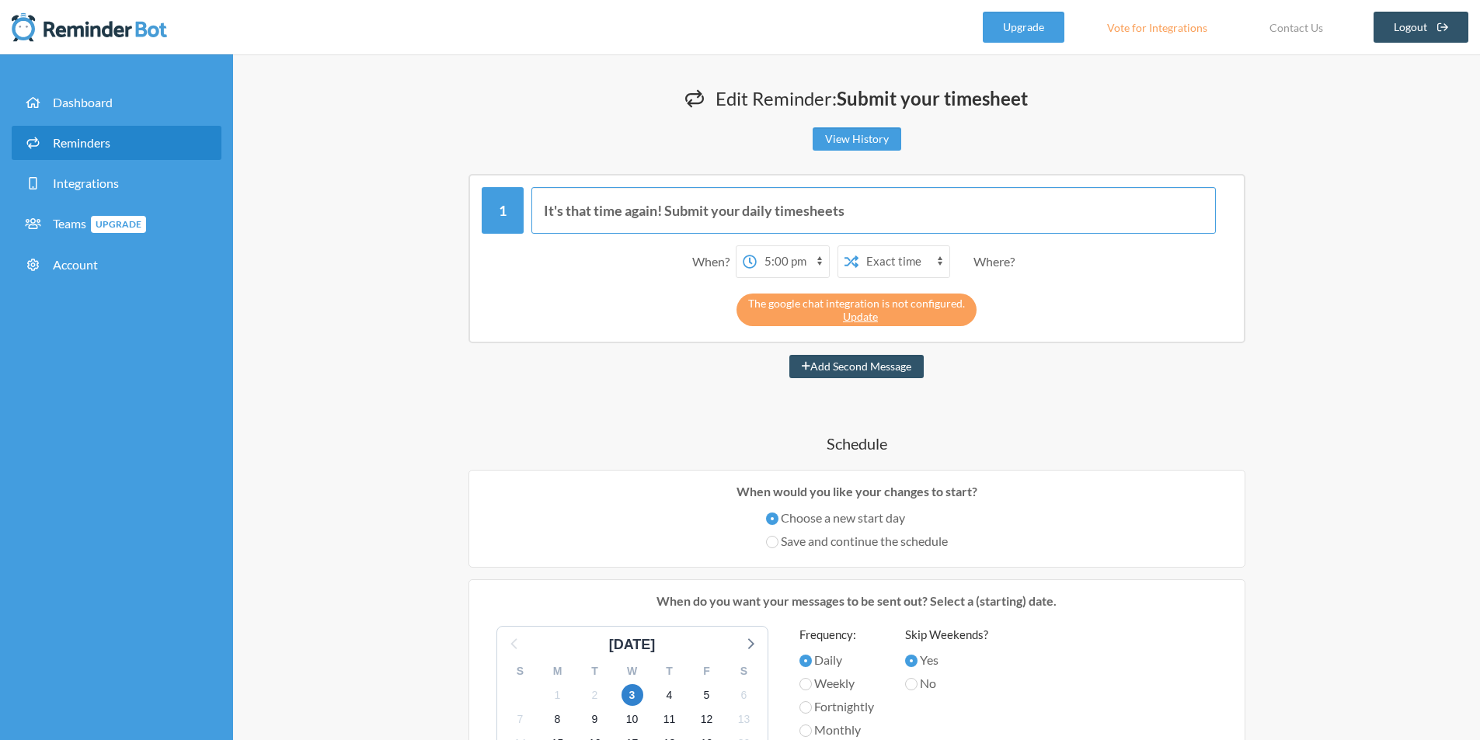
click at [940, 208] on input "It's that time again! Submit your daily timesheets" at bounding box center [873, 210] width 685 height 47
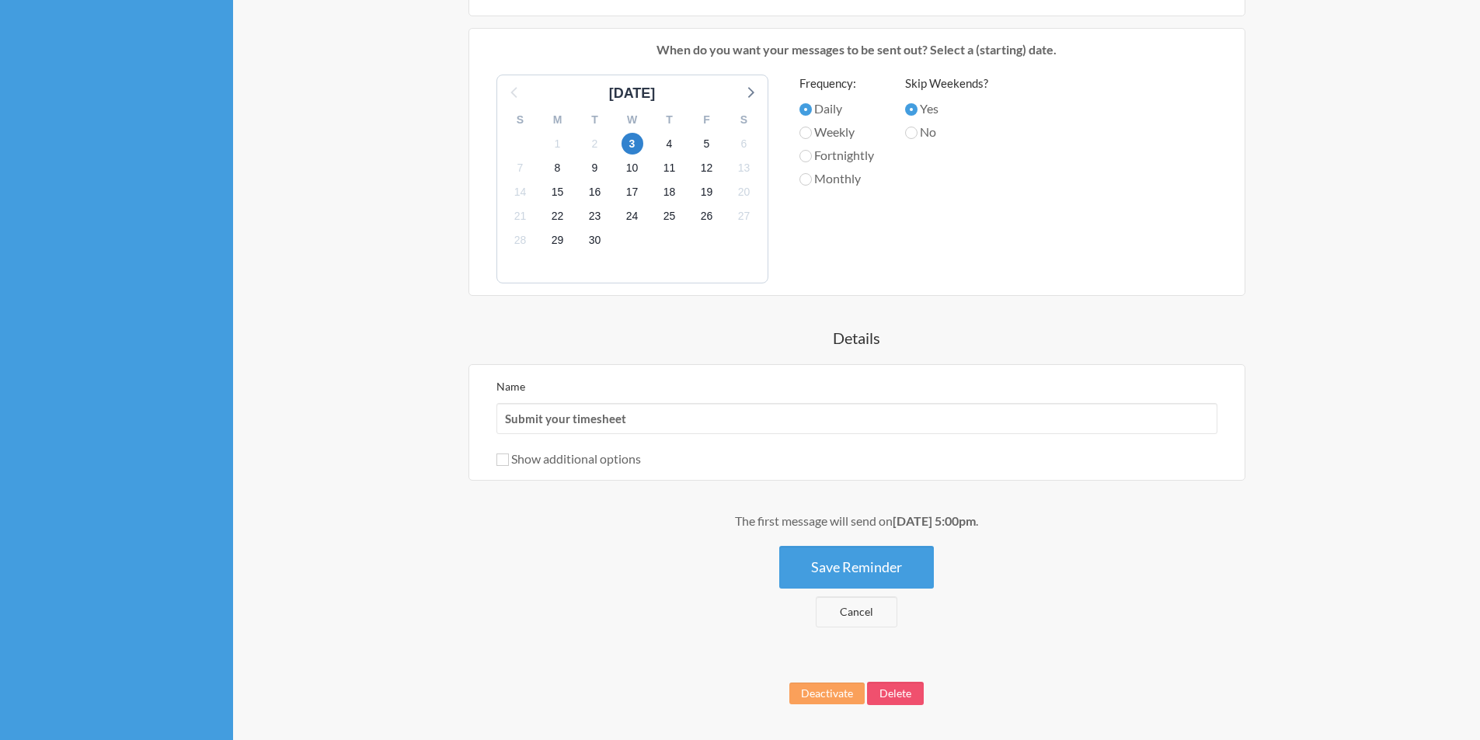
scroll to position [524, 0]
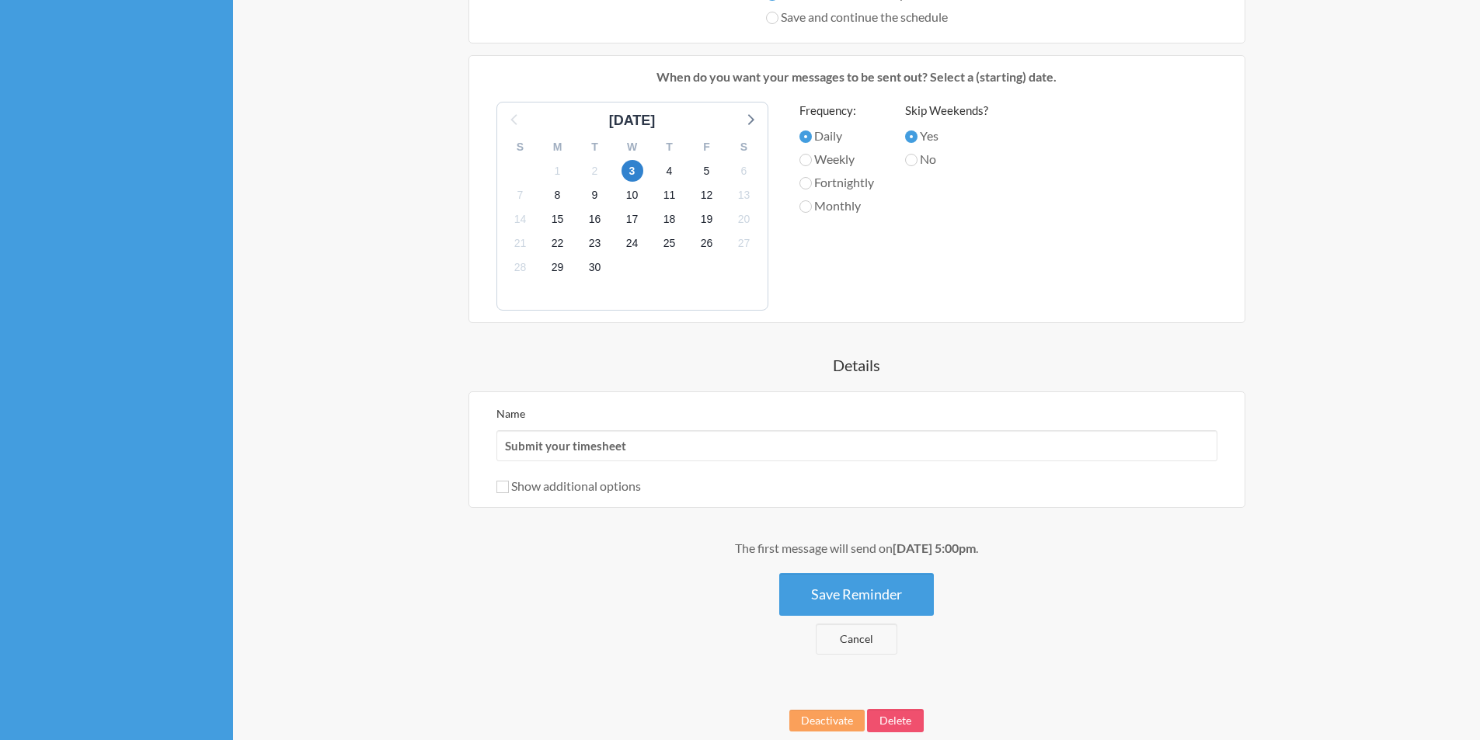
type input "Báo cáo công việc hàng ngày"
click at [695, 444] on input "Submit your timesheet" at bounding box center [856, 445] width 721 height 31
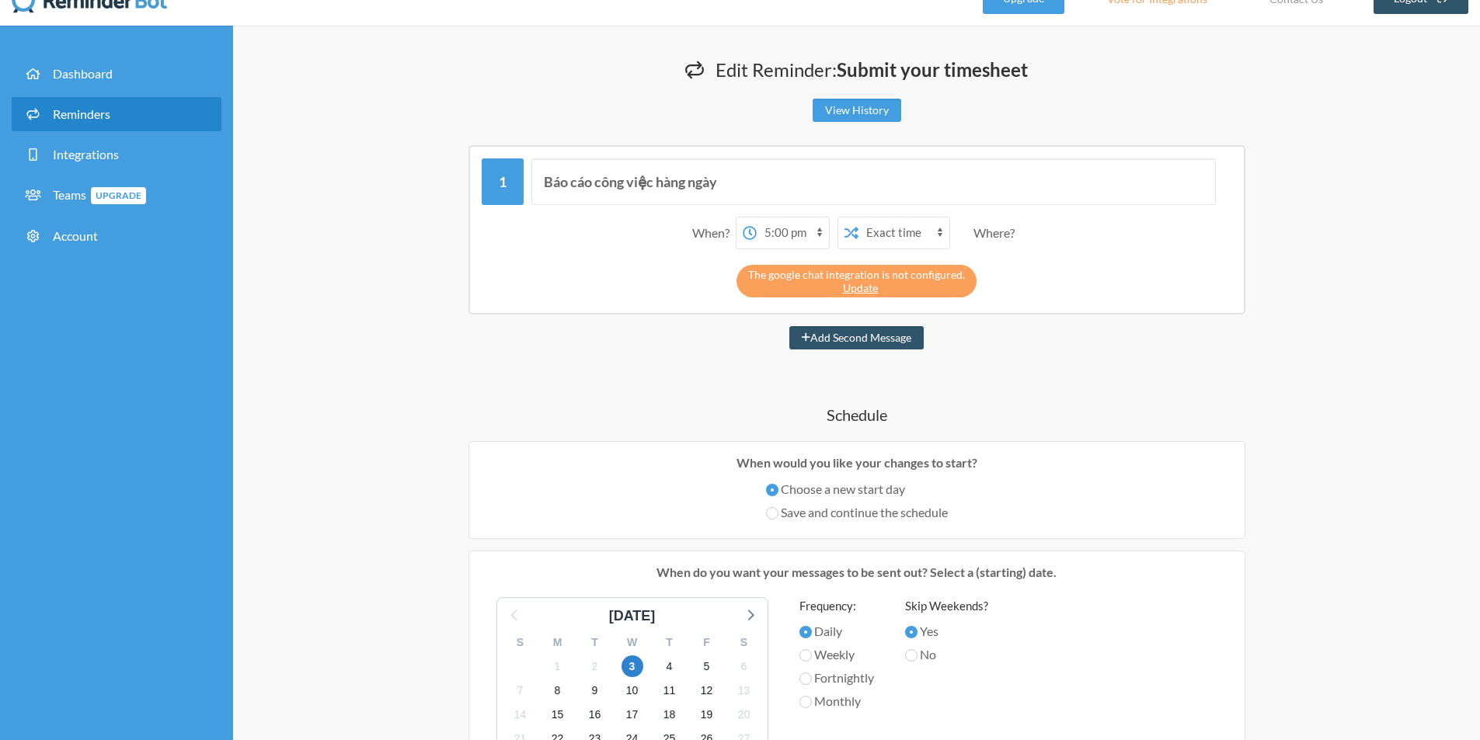
scroll to position [0, 0]
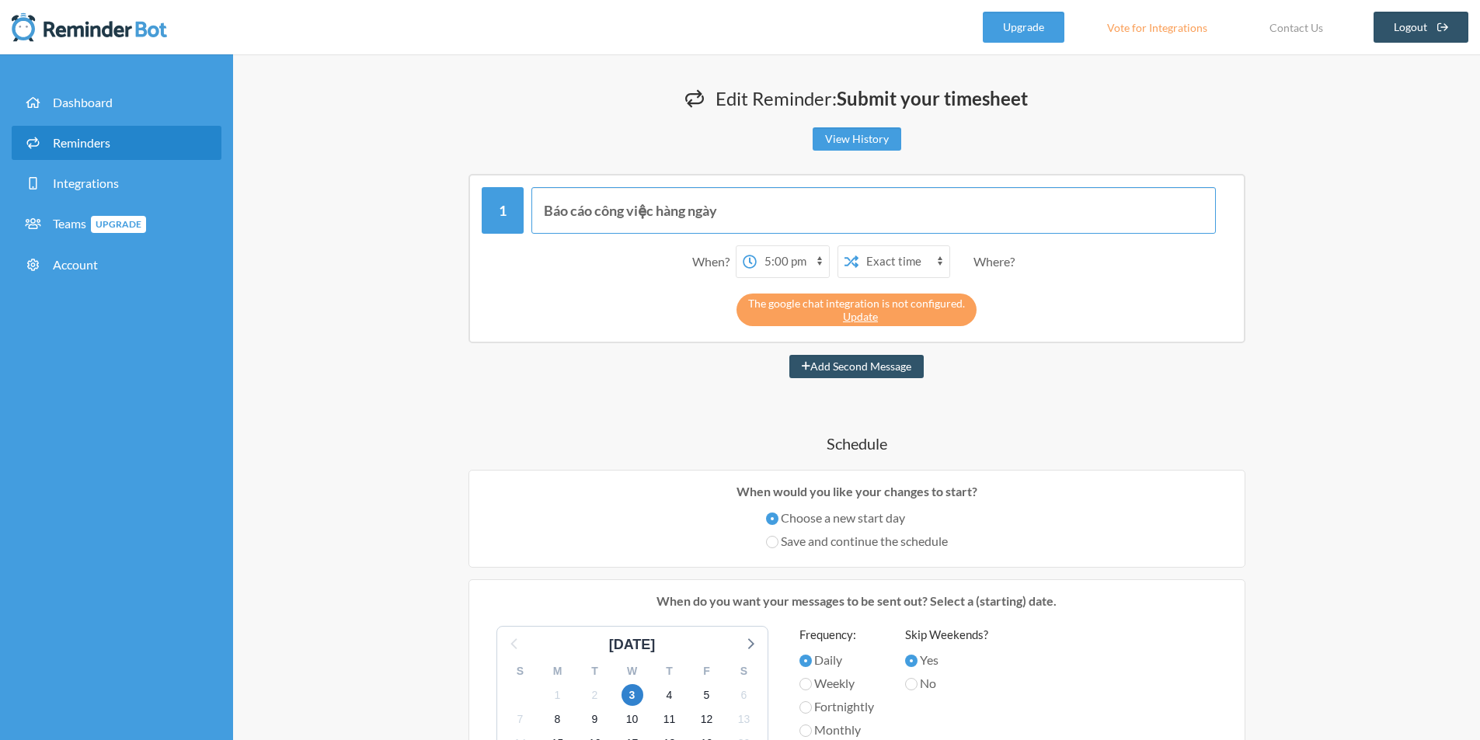
click at [770, 214] on input "Báo cáo công việc hàng ngày" at bounding box center [873, 210] width 685 height 47
click at [772, 214] on input "Báo cáo công việc hàng ngày" at bounding box center [873, 210] width 685 height 47
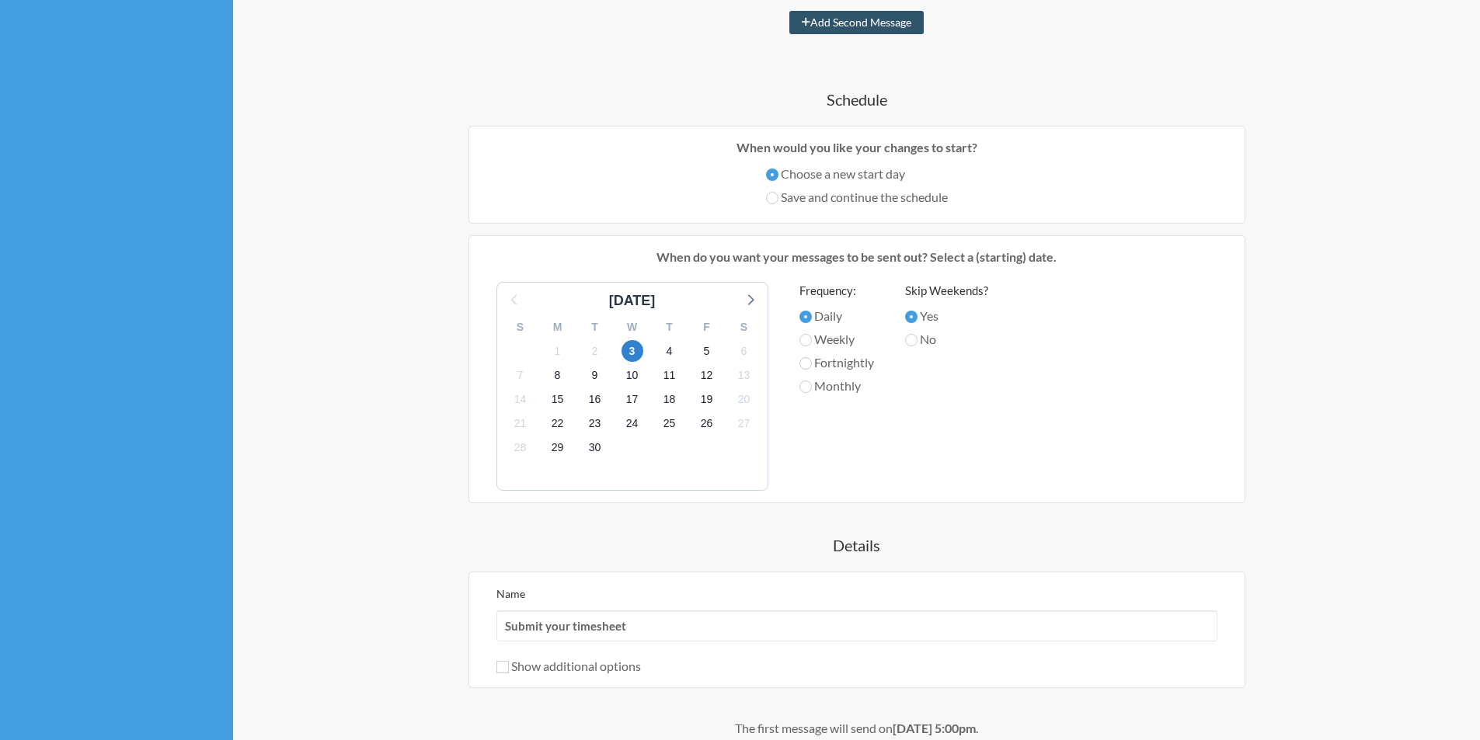
scroll to position [602, 0]
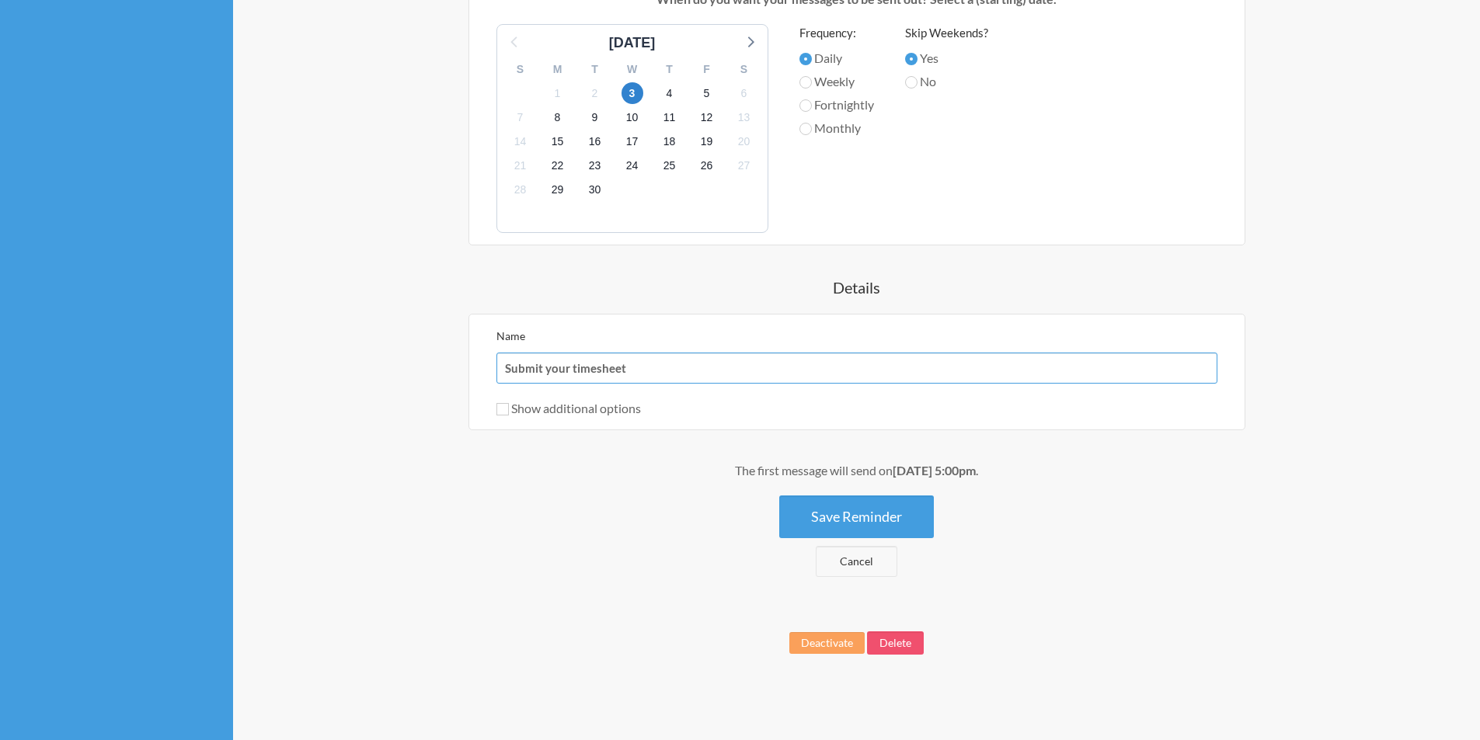
click at [706, 377] on input "Submit your timesheet" at bounding box center [856, 368] width 721 height 31
paste input "Báo cáo công việc hàng ngày"
type input "Báo cáo công việc hàng ngày"
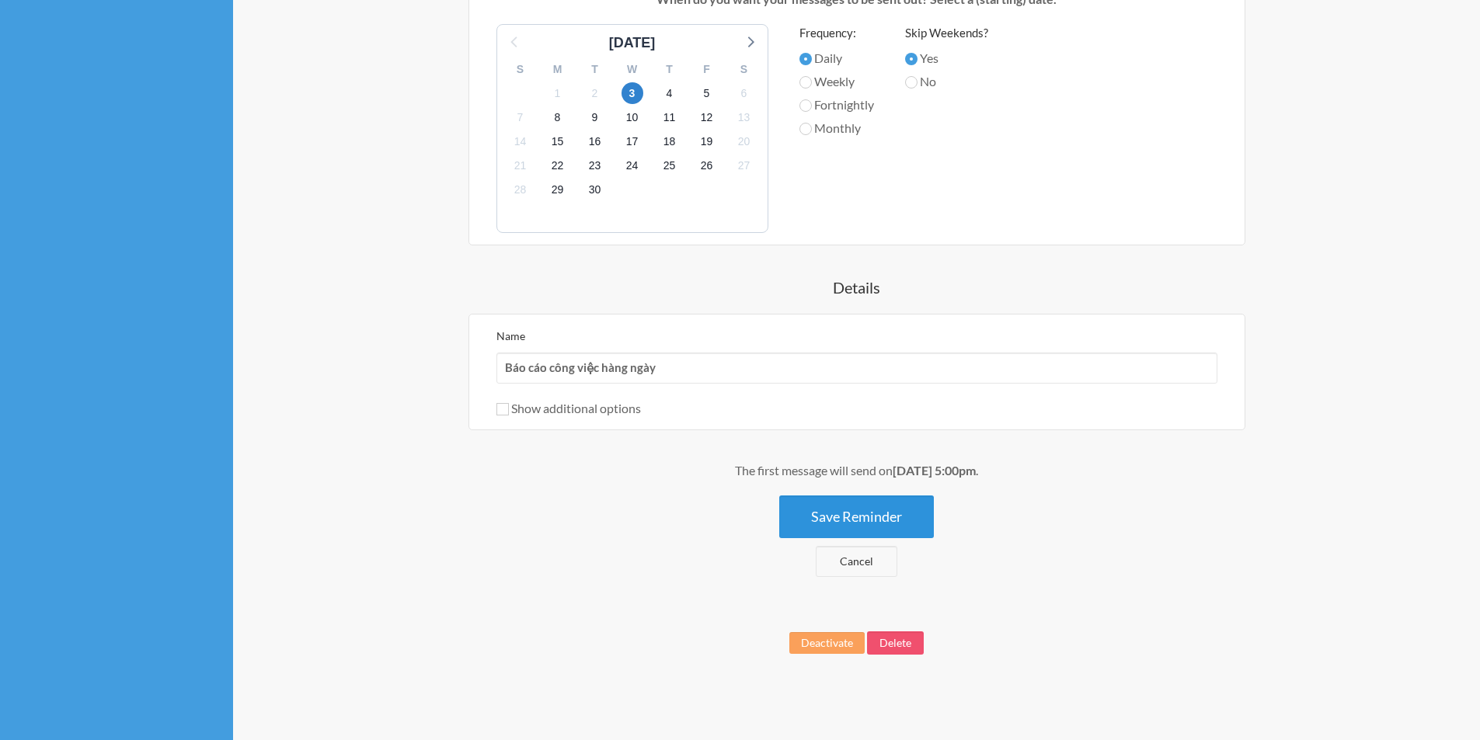
click at [853, 517] on button "Save Reminder" at bounding box center [856, 517] width 155 height 43
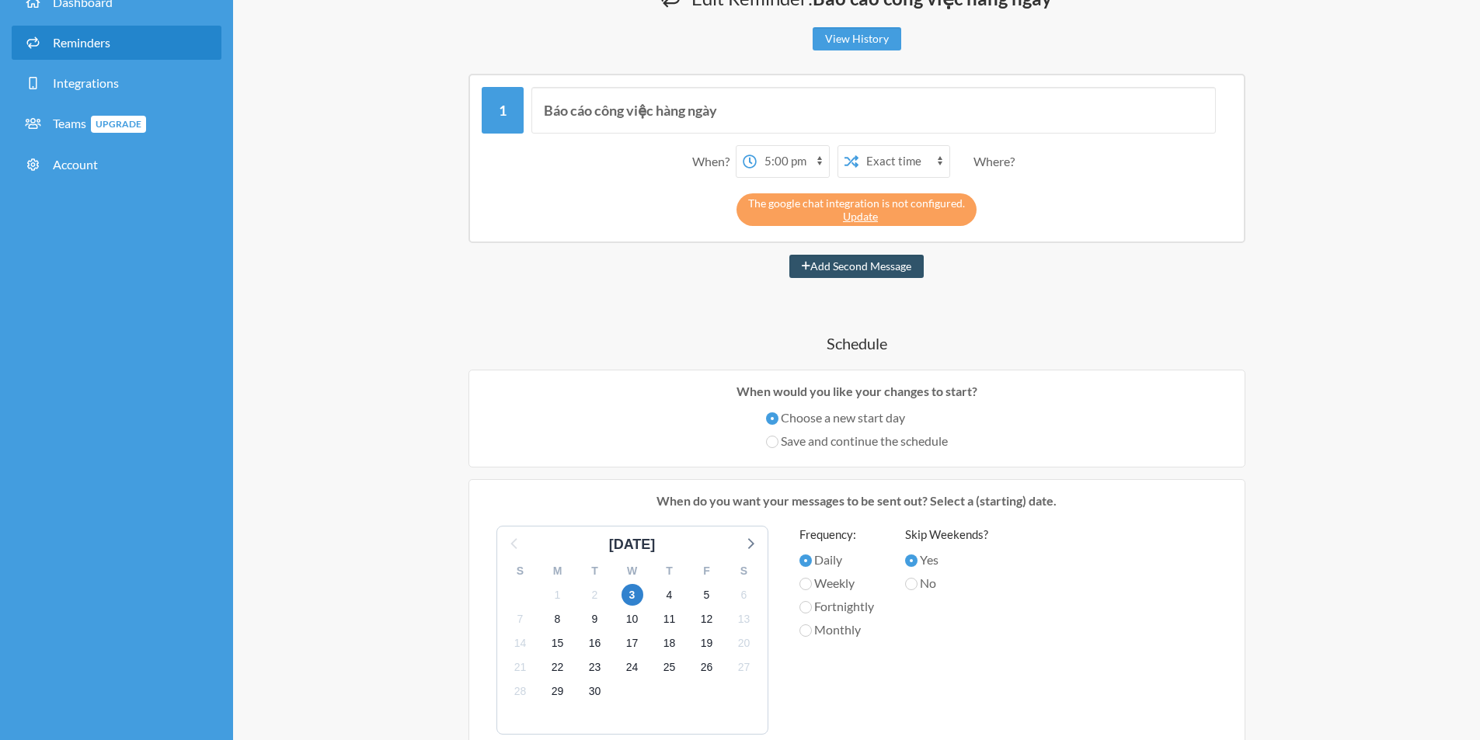
scroll to position [0, 0]
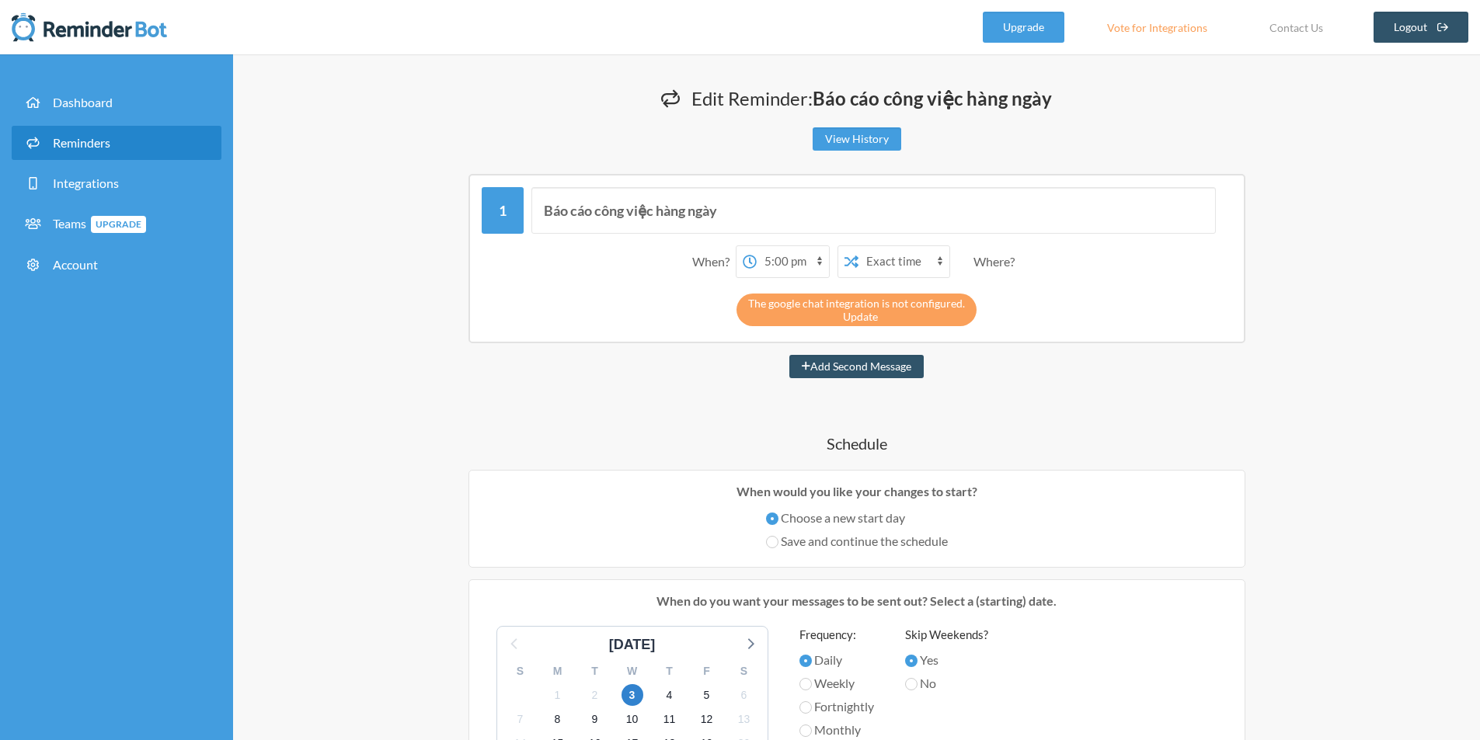
click at [869, 312] on link "Update" at bounding box center [860, 316] width 35 height 13
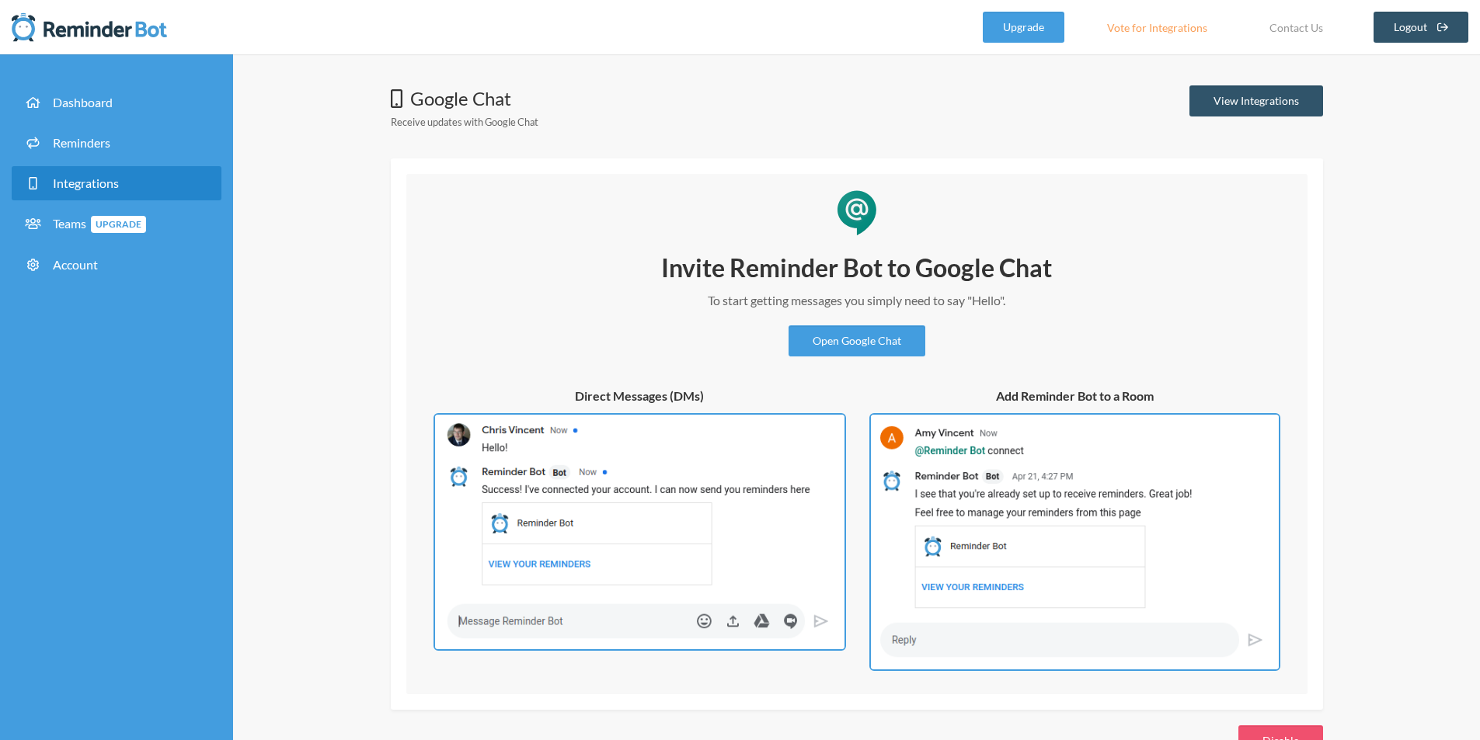
click at [1428, 339] on div "Google Chat Receive updates with Google Chat View Integrations Invite Reminder …" at bounding box center [856, 420] width 1247 height 733
click at [101, 145] on span "Reminders" at bounding box center [81, 142] width 57 height 15
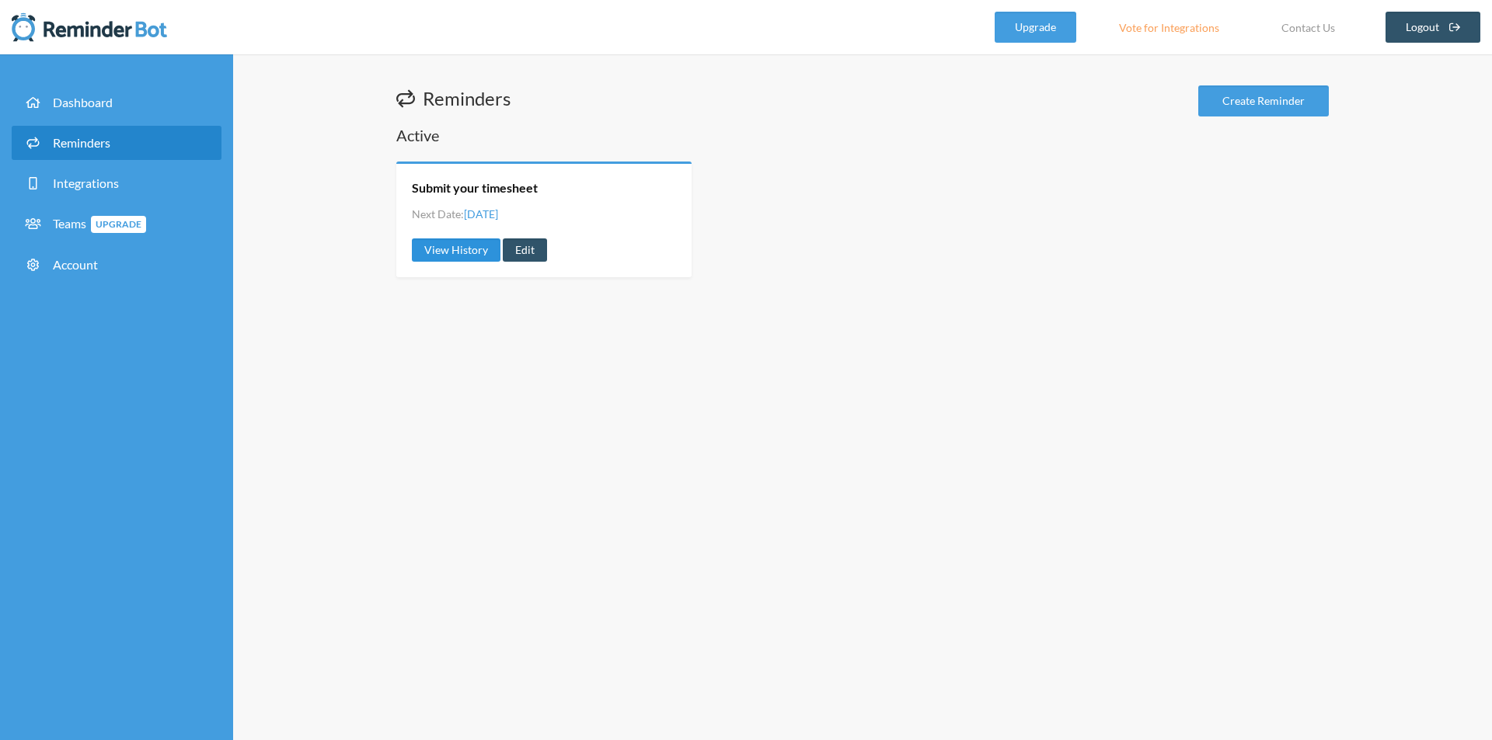
click at [442, 249] on link "View History" at bounding box center [456, 250] width 89 height 23
click at [535, 253] on link "Edit" at bounding box center [525, 250] width 44 height 23
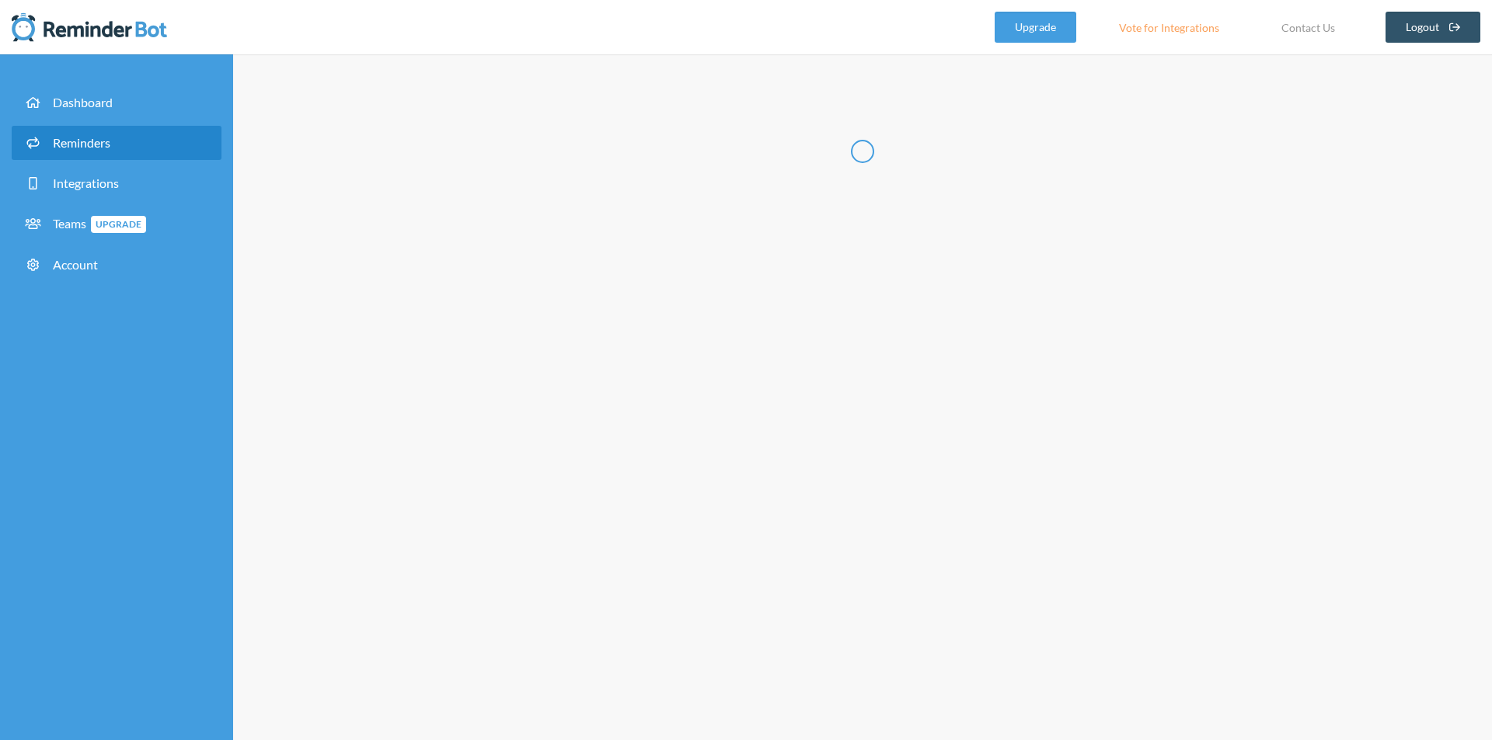
type input "Submit your timesheet"
select select "17:00:00"
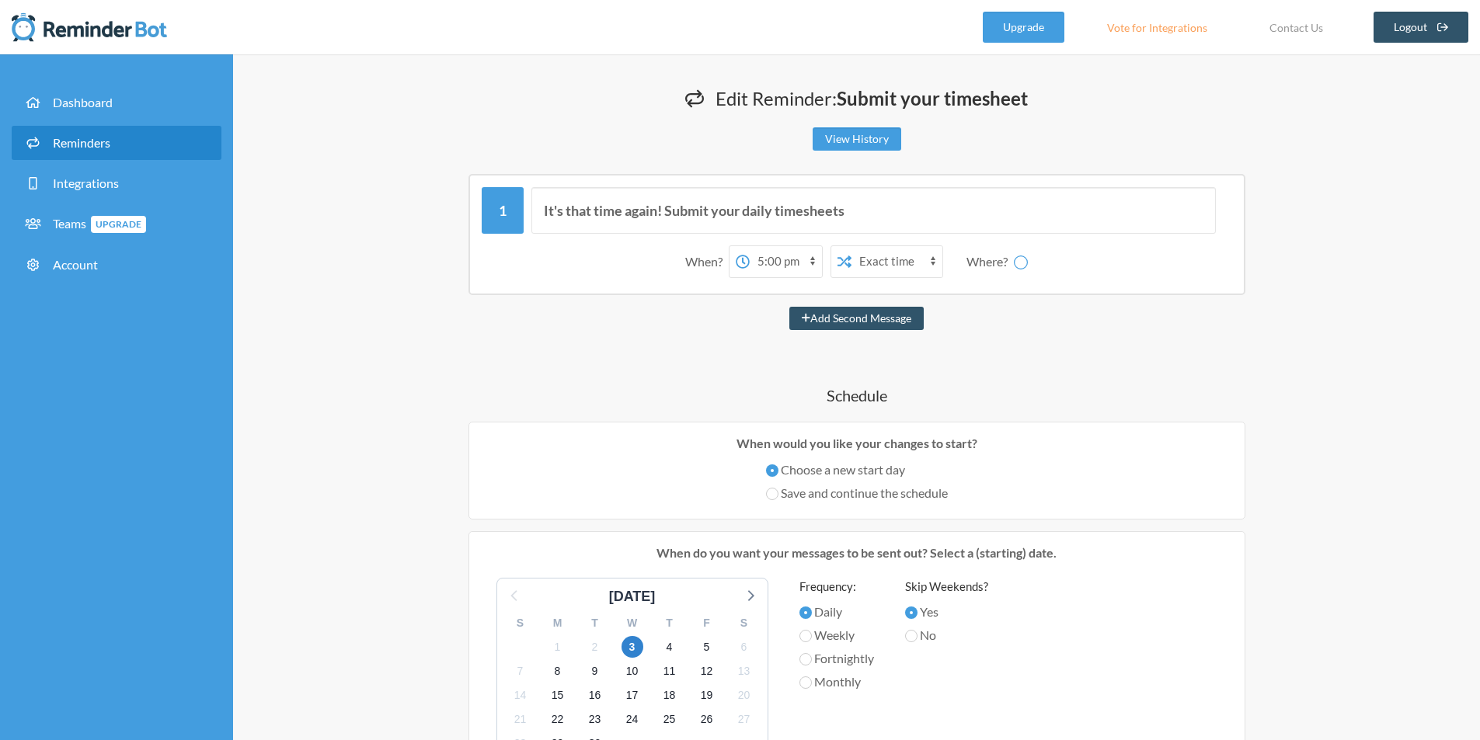
select select "spaces/AAAApk4_6Yk"
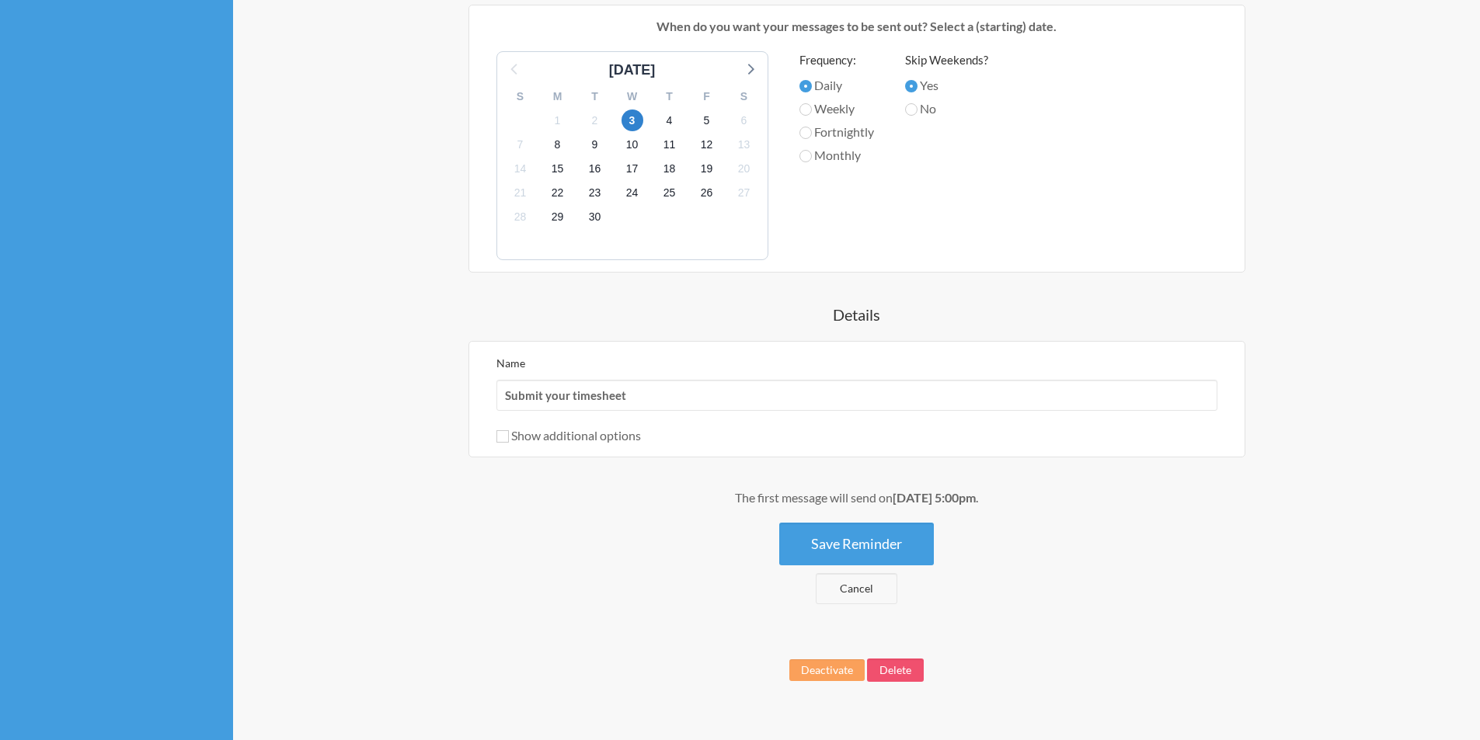
scroll to position [554, 0]
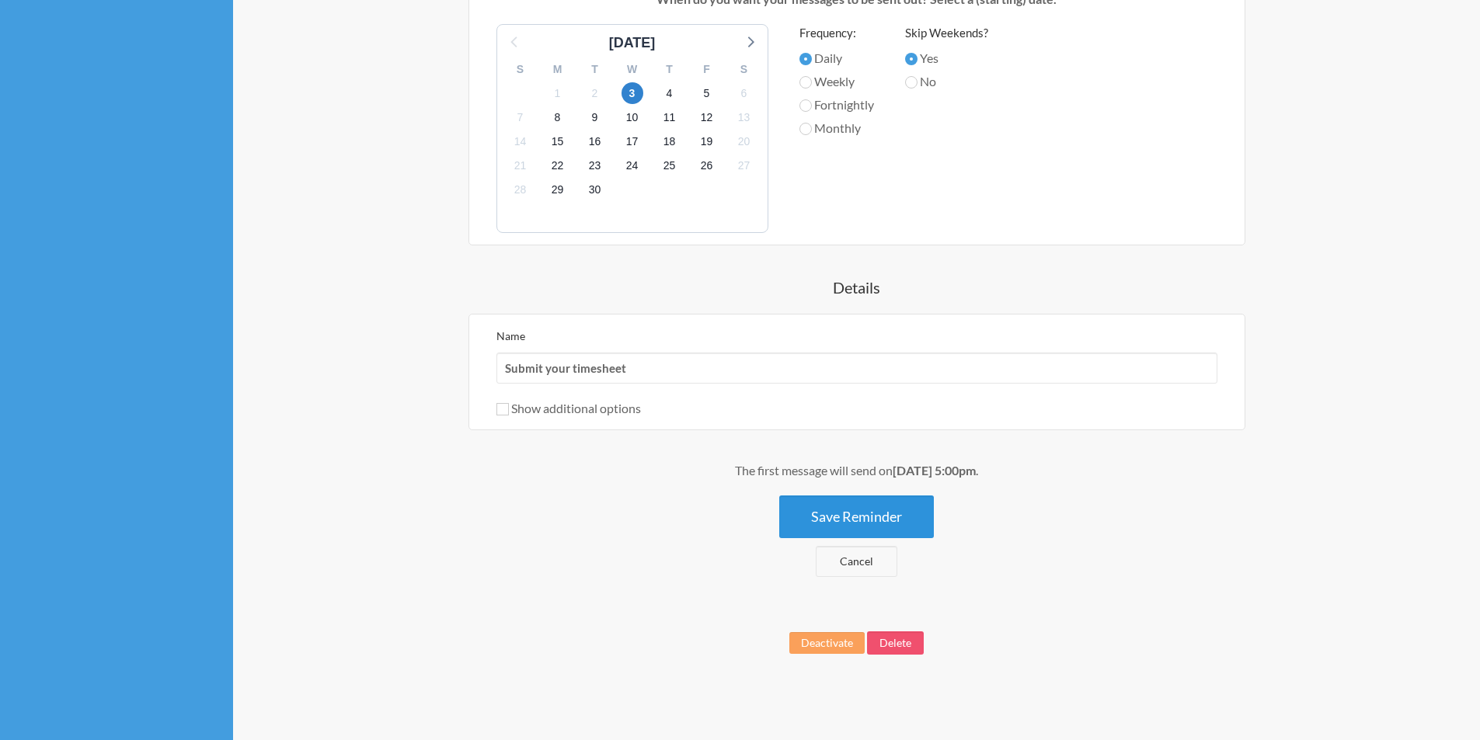
click at [875, 510] on button "Save Reminder" at bounding box center [856, 517] width 155 height 43
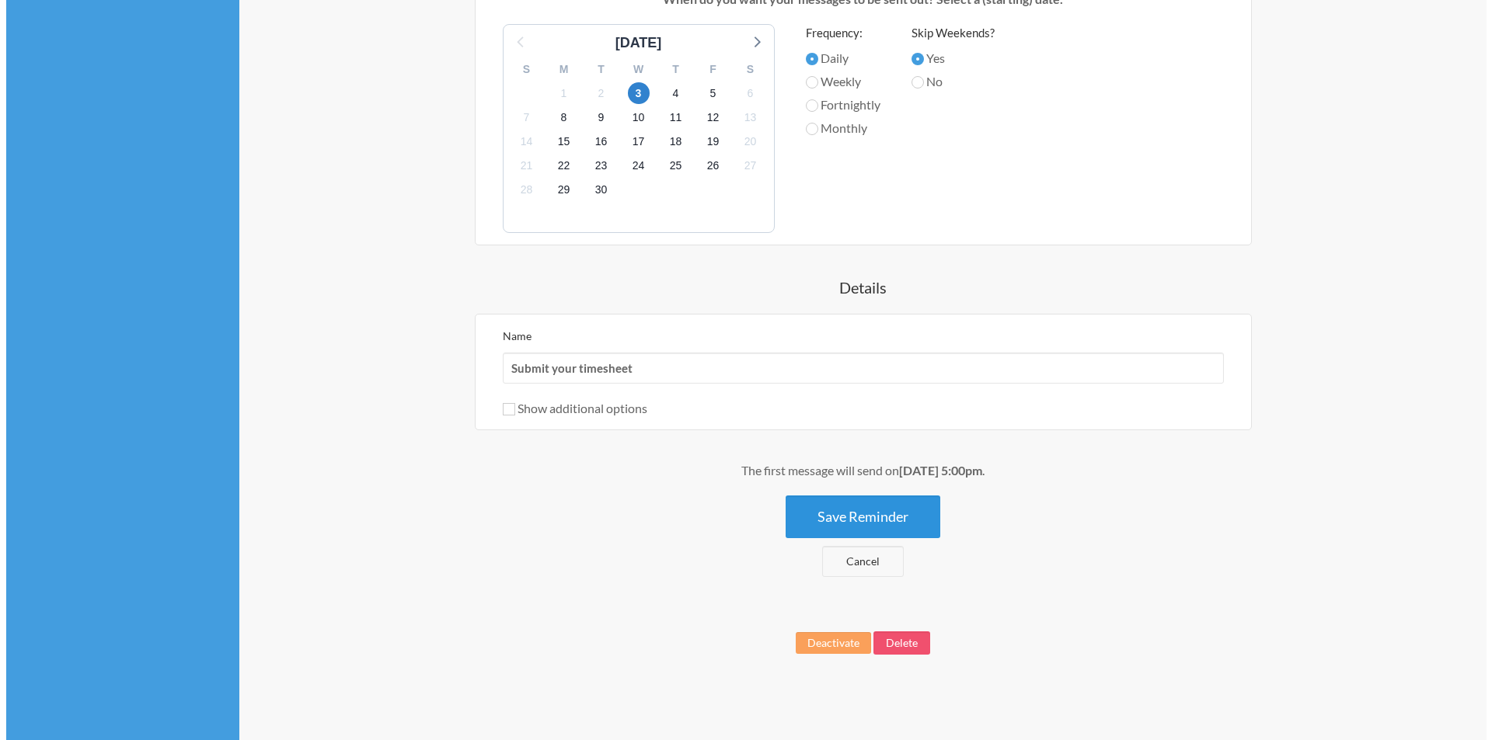
scroll to position [0, 0]
